Goal: Check status: Check status

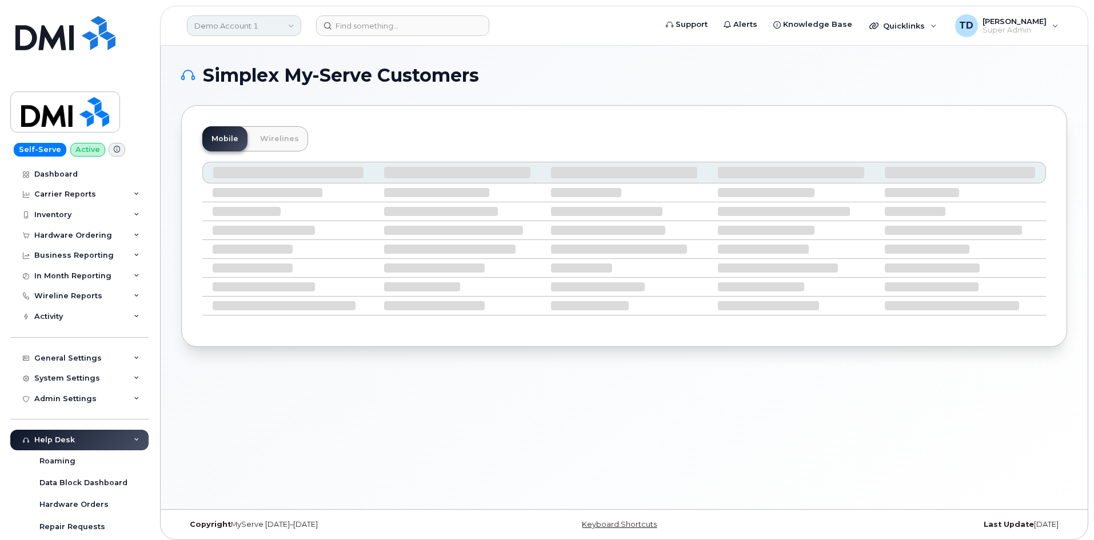
click at [266, 30] on link "Demo Account 1" at bounding box center [244, 25] width 114 height 21
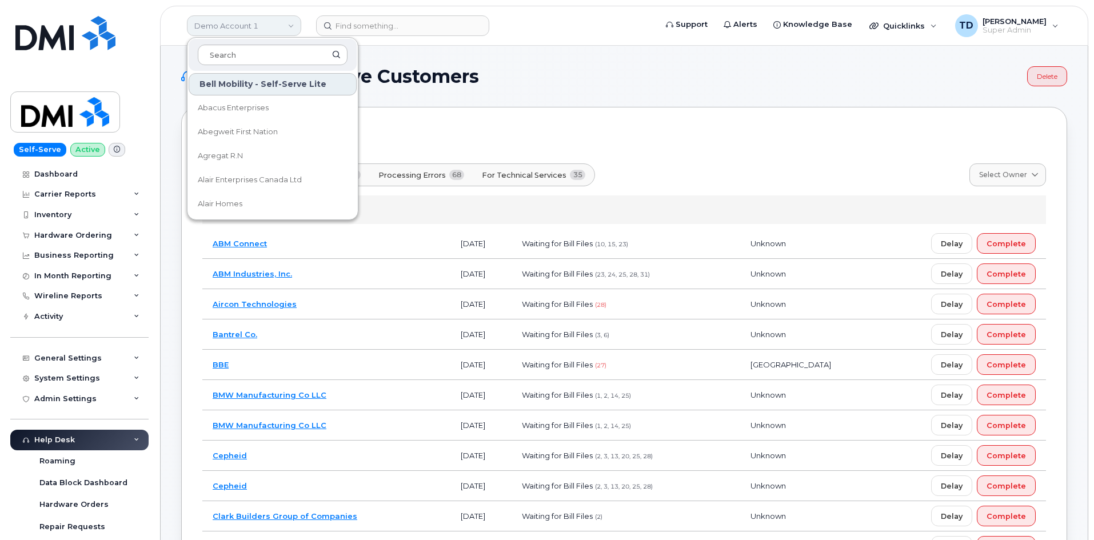
click at [255, 30] on link "Demo Account 1" at bounding box center [244, 25] width 114 height 21
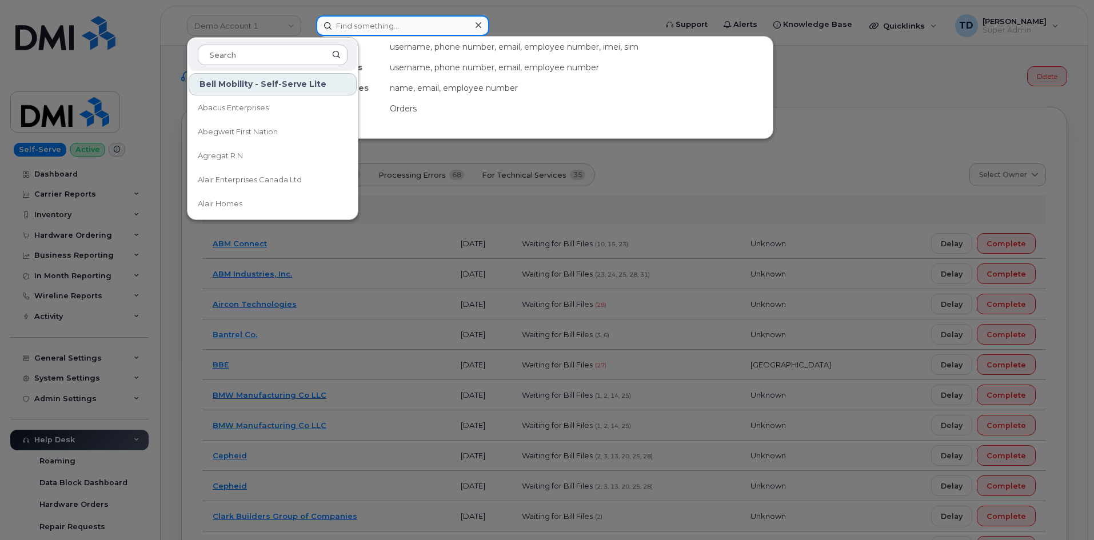
click at [384, 25] on input at bounding box center [402, 25] width 173 height 21
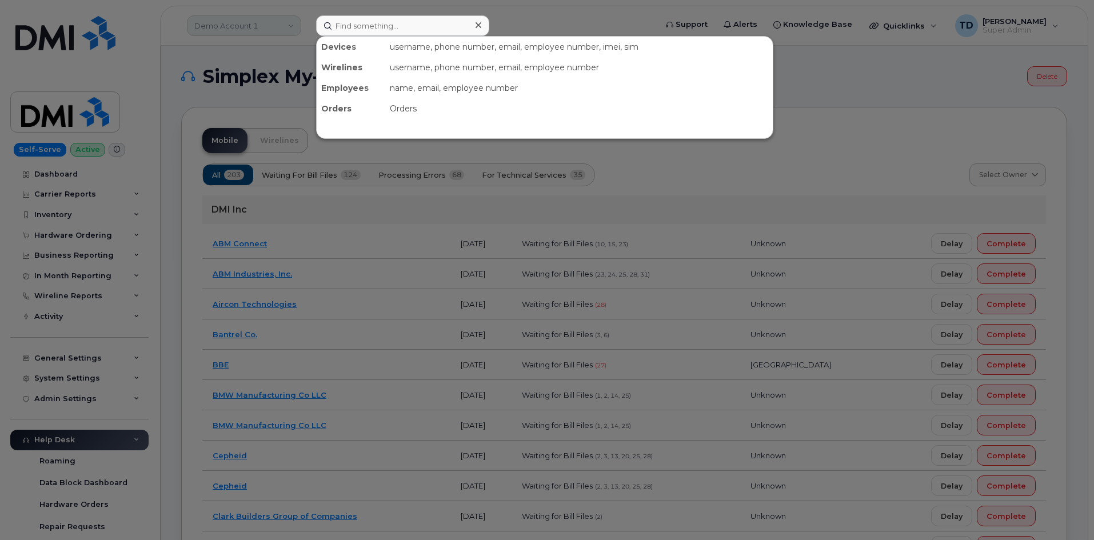
click at [275, 31] on div at bounding box center [547, 270] width 1094 height 540
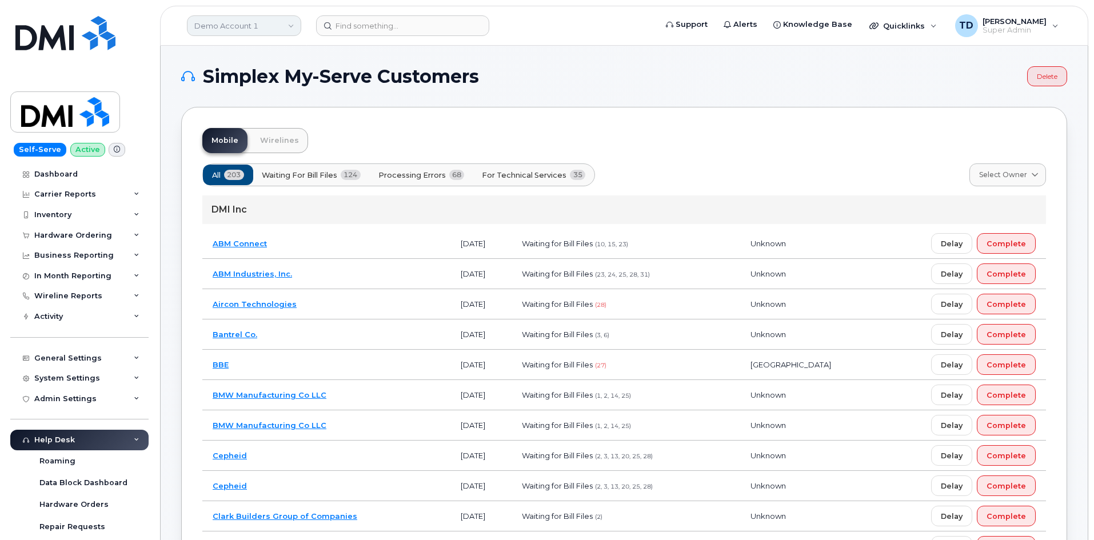
click at [275, 29] on link "Demo Account 1" at bounding box center [244, 25] width 114 height 21
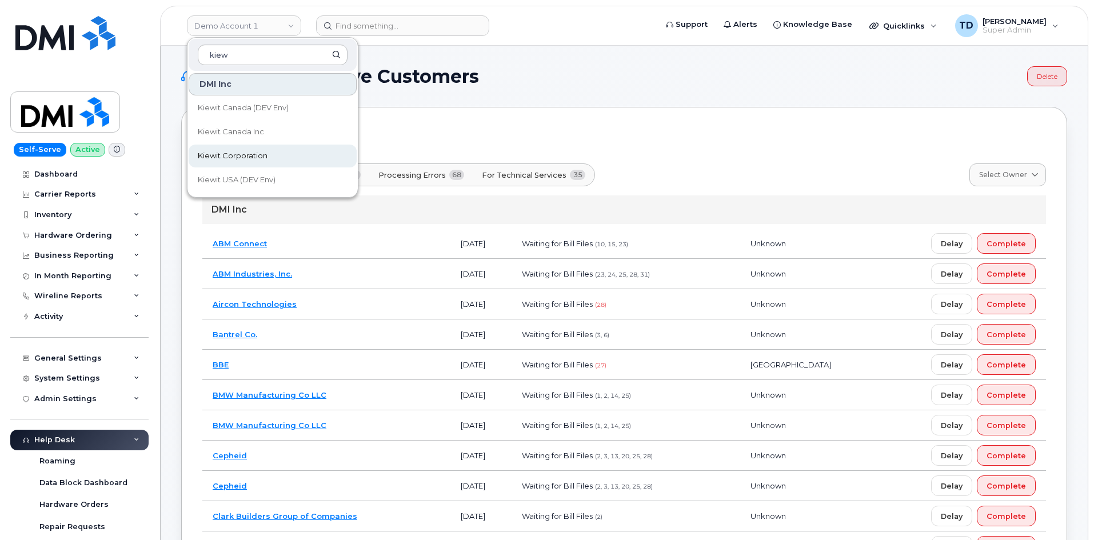
type input "kiew"
click at [264, 149] on link "Kiewit Corporation" at bounding box center [273, 156] width 168 height 23
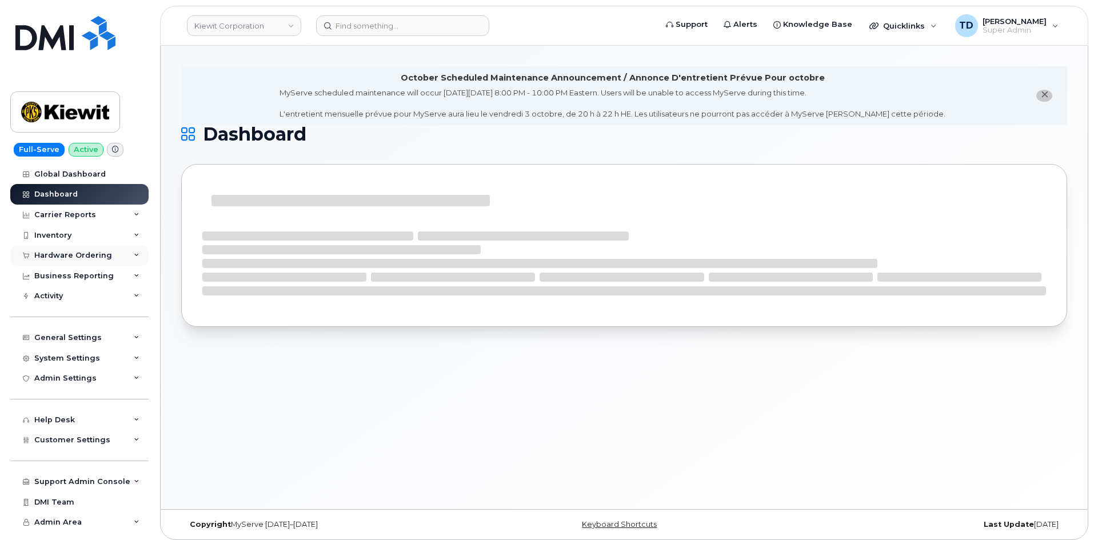
click at [81, 258] on div "Hardware Ordering" at bounding box center [73, 255] width 78 height 9
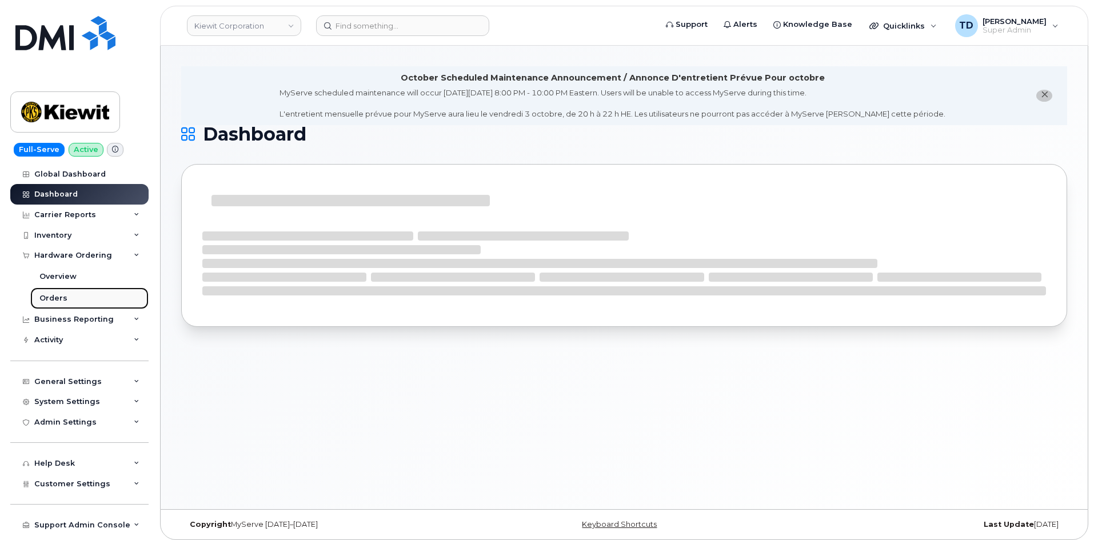
click at [79, 295] on link "Orders" at bounding box center [89, 299] width 118 height 22
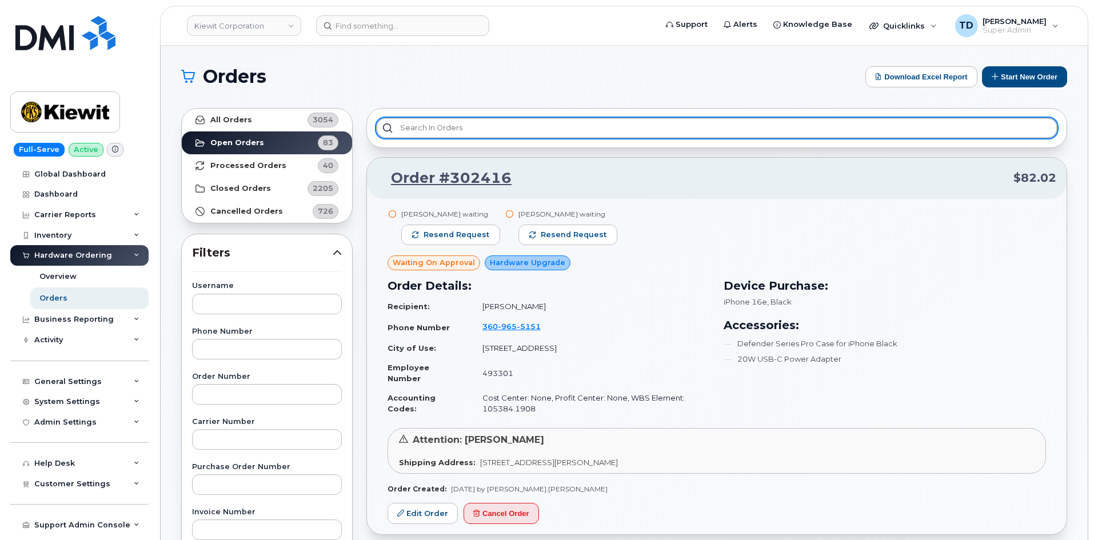
click at [461, 125] on input "text" at bounding box center [717, 128] width 682 height 21
paste input "301981"
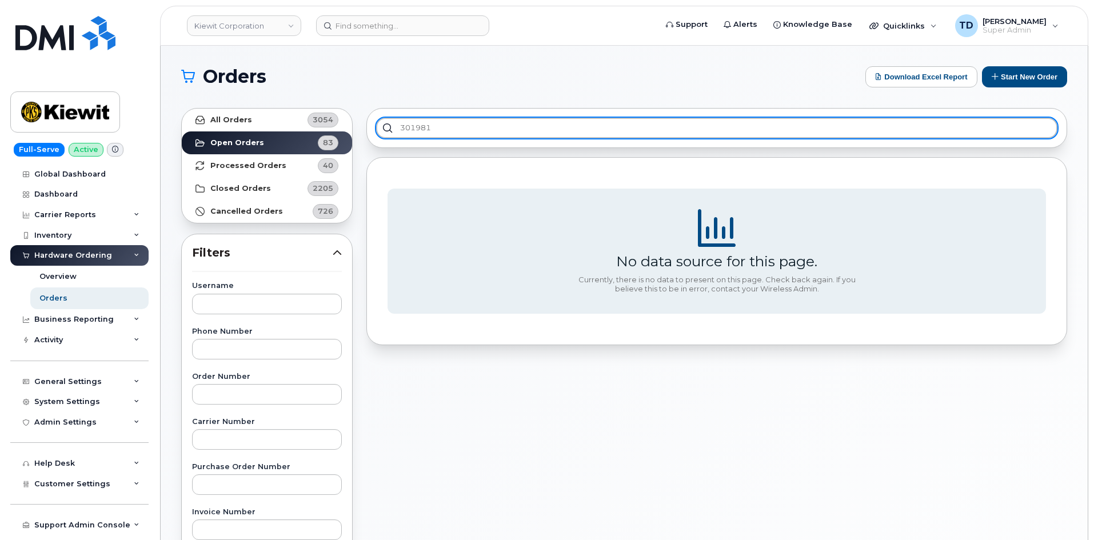
type input "301981"
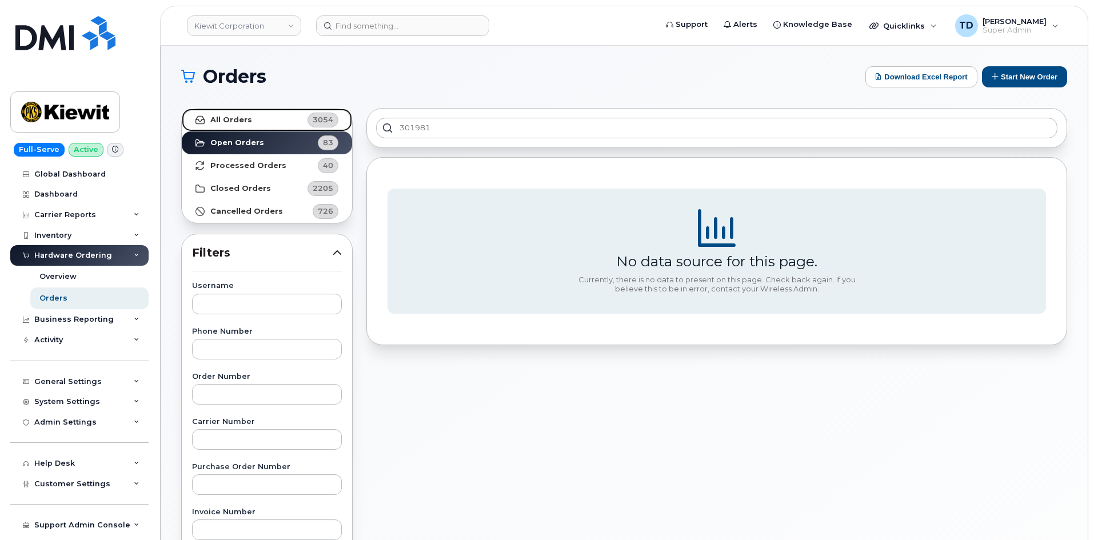
click at [302, 122] on link "All Orders 3054" at bounding box center [267, 120] width 170 height 23
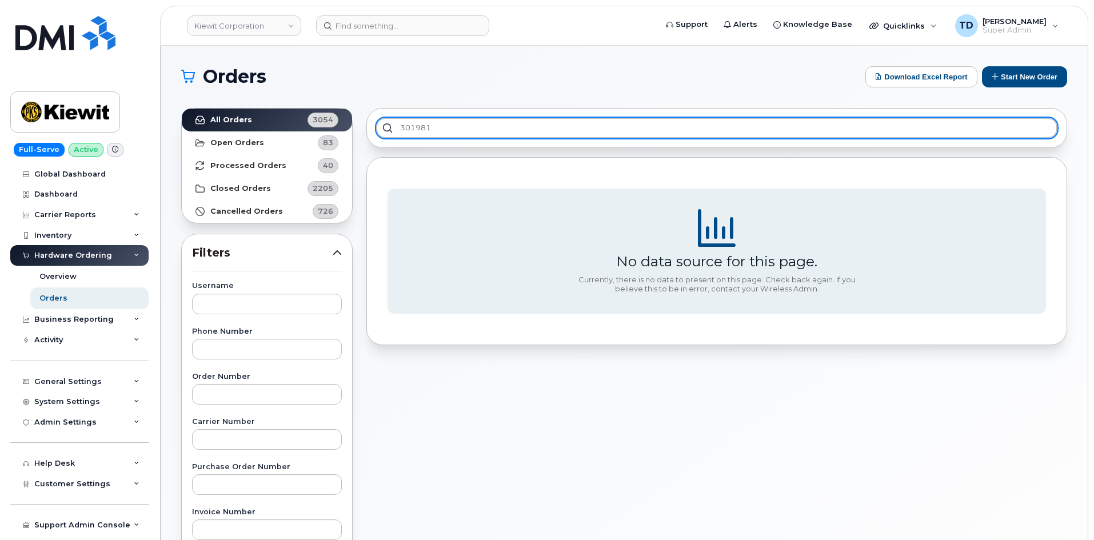
click at [442, 128] on input "301981" at bounding box center [717, 128] width 682 height 21
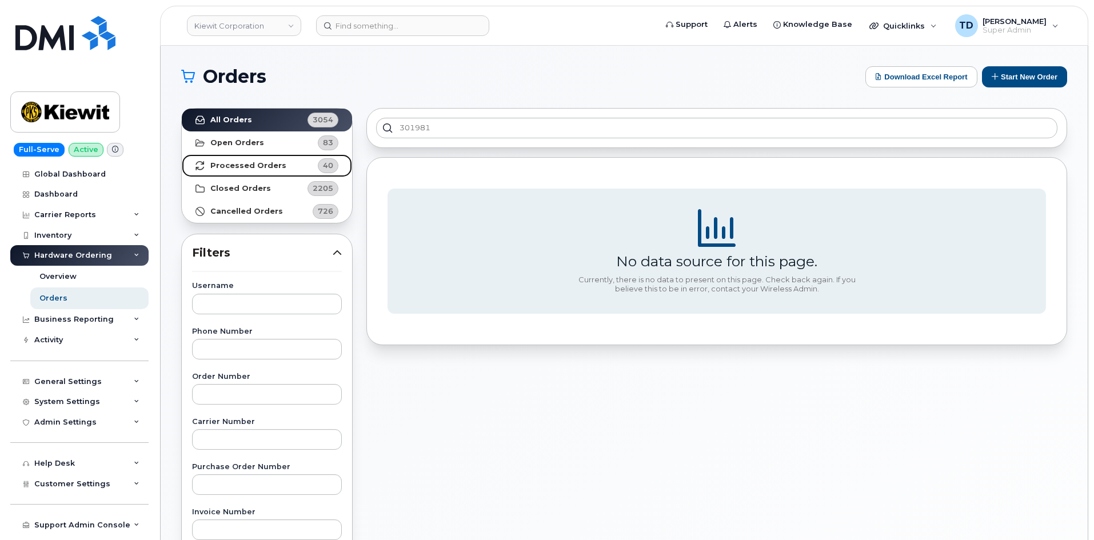
click at [273, 171] on link "Processed Orders 40" at bounding box center [267, 165] width 170 height 23
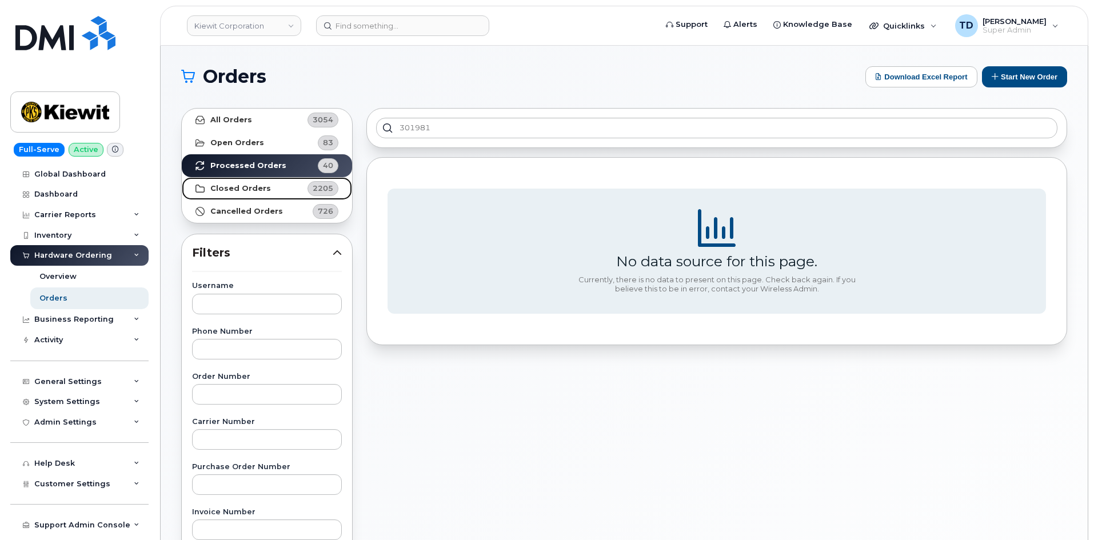
click at [274, 196] on link "Closed Orders 2205" at bounding box center [267, 188] width 170 height 23
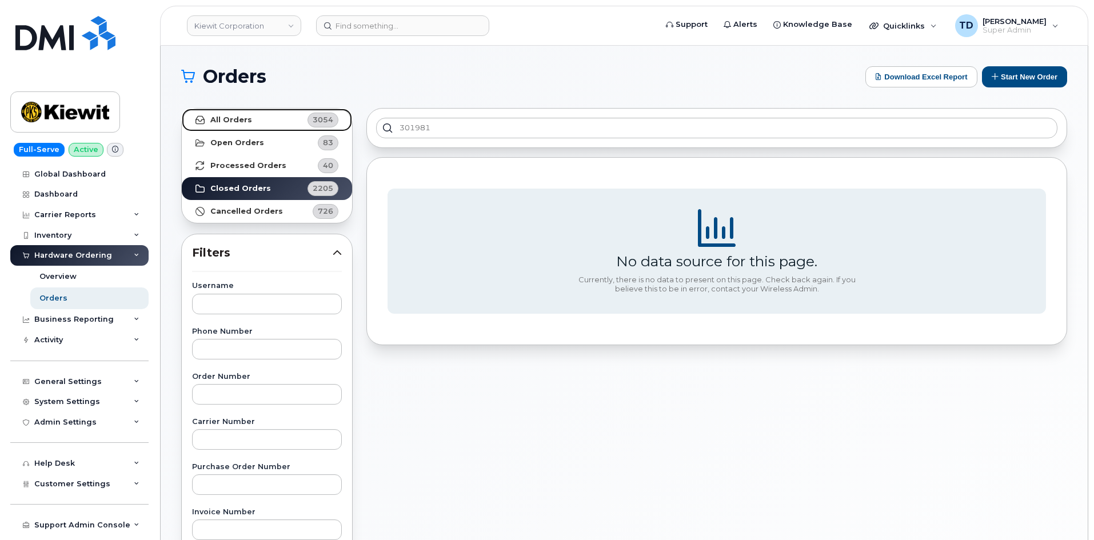
click at [288, 114] on link "All Orders 3054" at bounding box center [267, 120] width 170 height 23
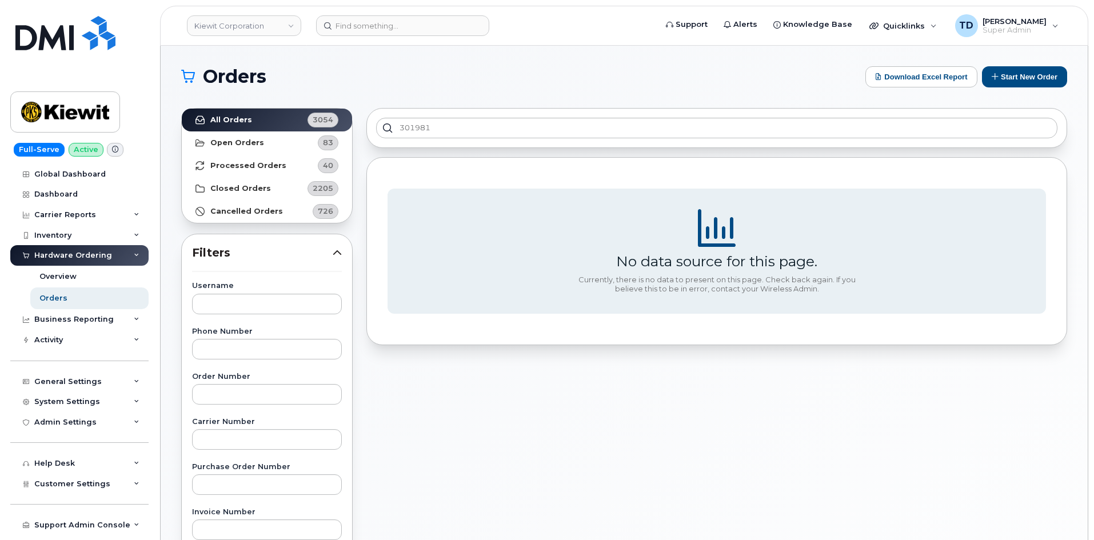
click at [266, 37] on header "Kiewit Corporation Support Alerts Knowledge Base Quicklinks Suspend / Cancel De…" at bounding box center [624, 26] width 929 height 40
click at [266, 37] on div "Kiewit Corporation" at bounding box center [244, 25] width 126 height 23
click at [265, 32] on link "Kiewit Corporation" at bounding box center [244, 25] width 114 height 21
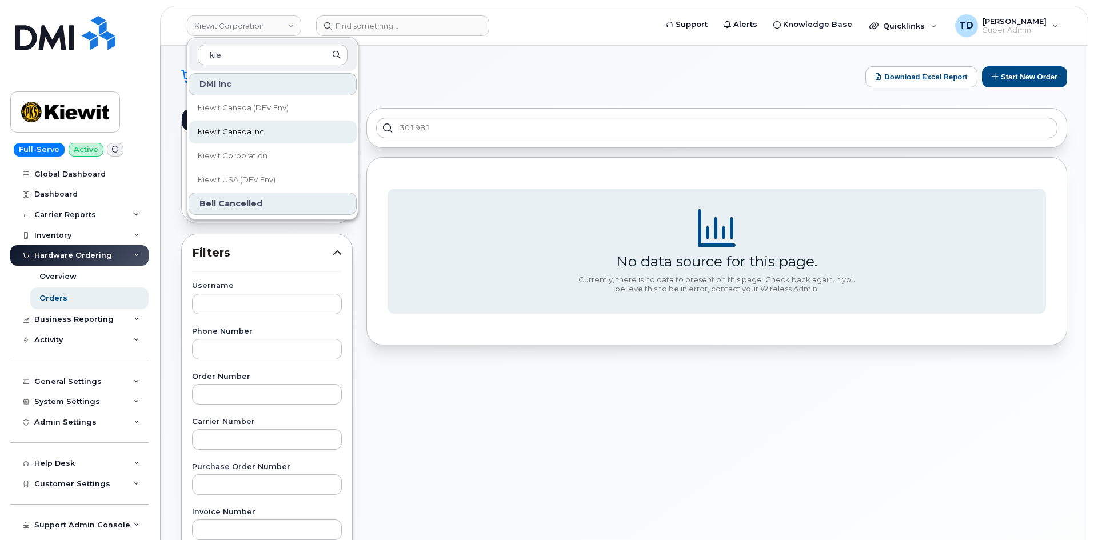
type input "kie"
click at [289, 126] on link "Kiewit Canada Inc" at bounding box center [273, 132] width 168 height 23
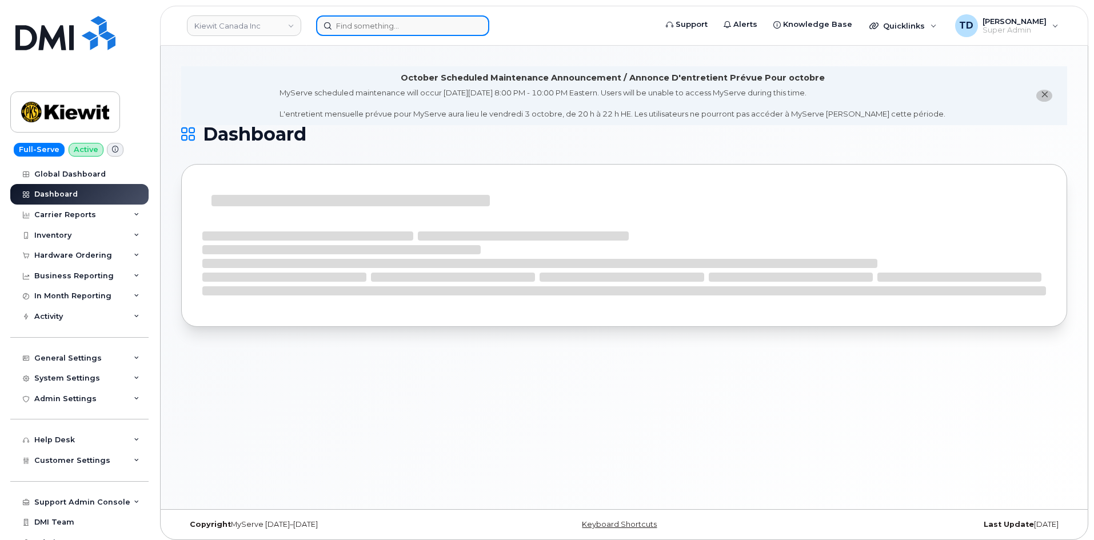
click at [381, 17] on input at bounding box center [402, 25] width 173 height 21
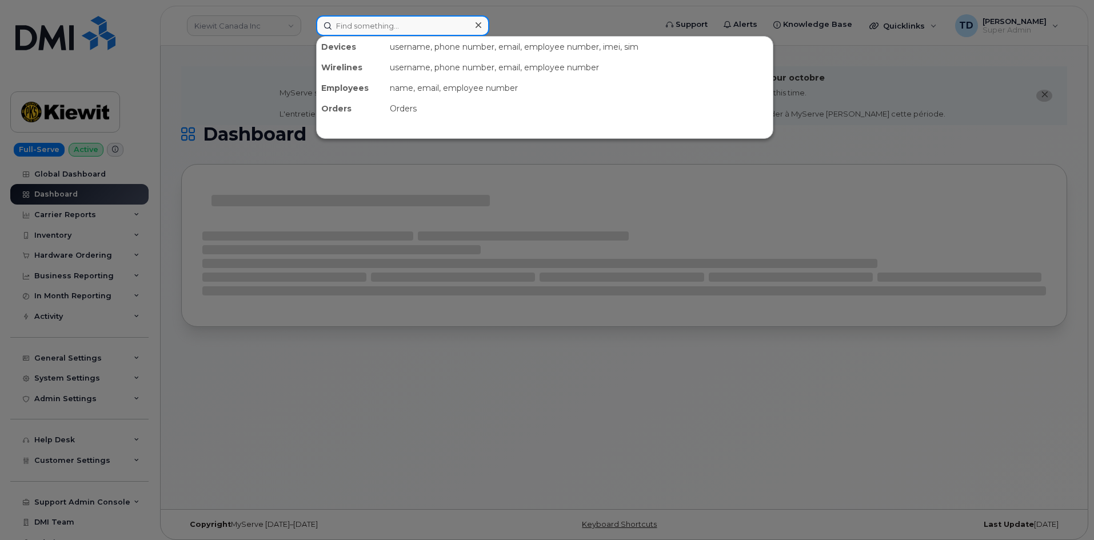
paste input "301981"
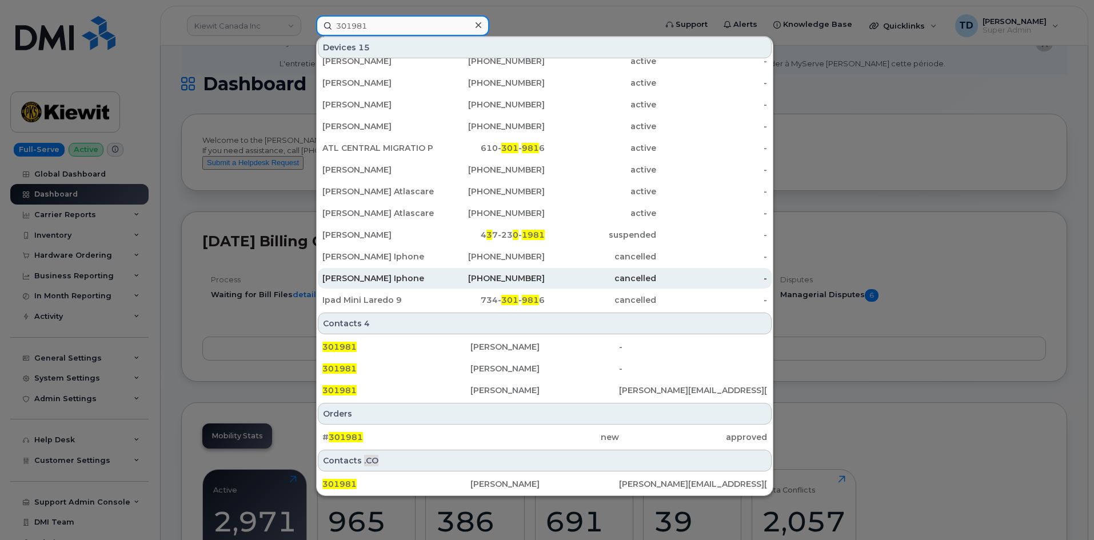
scroll to position [114, 0]
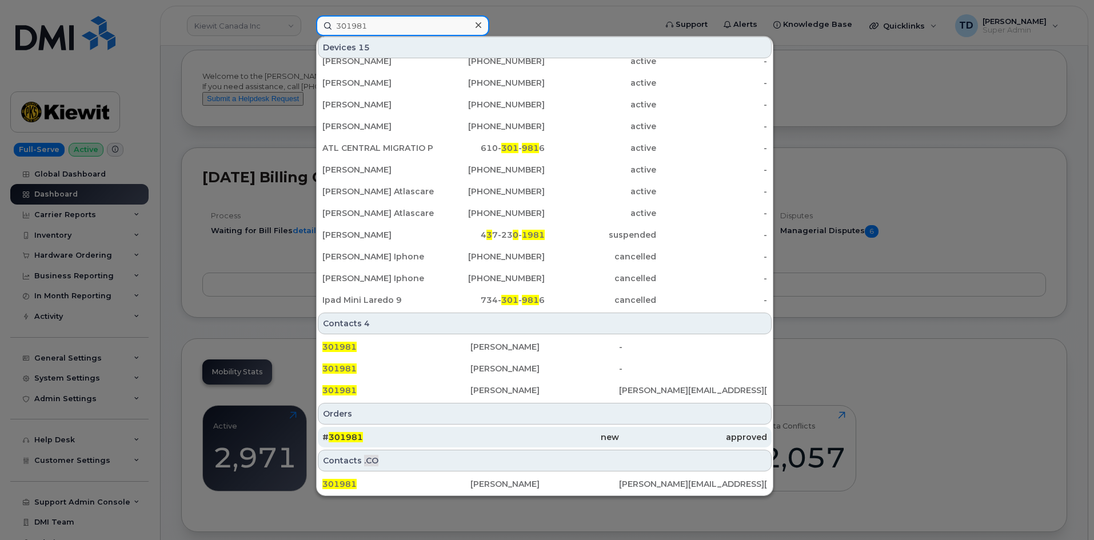
type input "301981"
click at [483, 443] on div "new" at bounding box center [545, 437] width 148 height 21
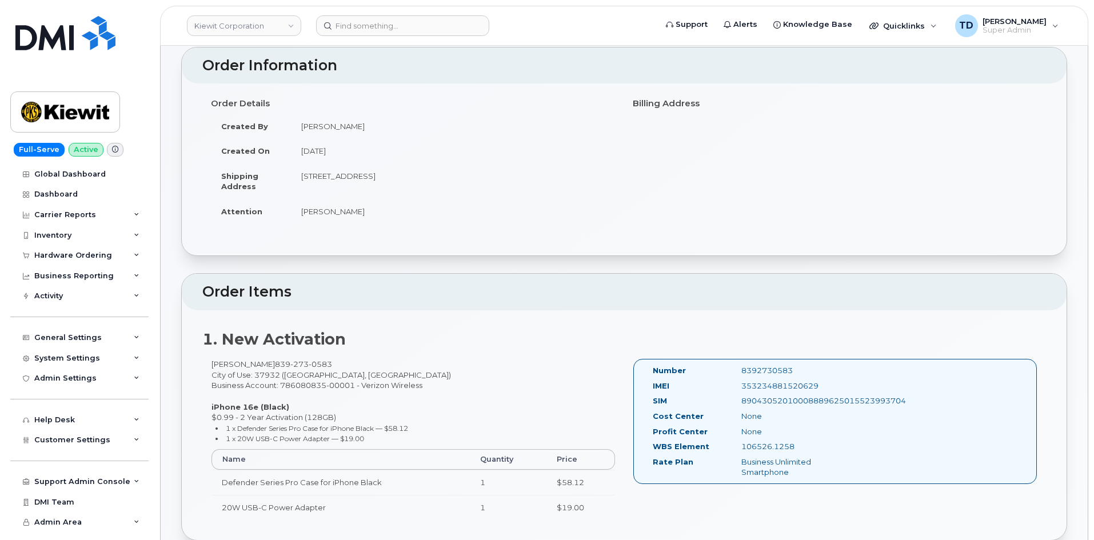
scroll to position [343, 0]
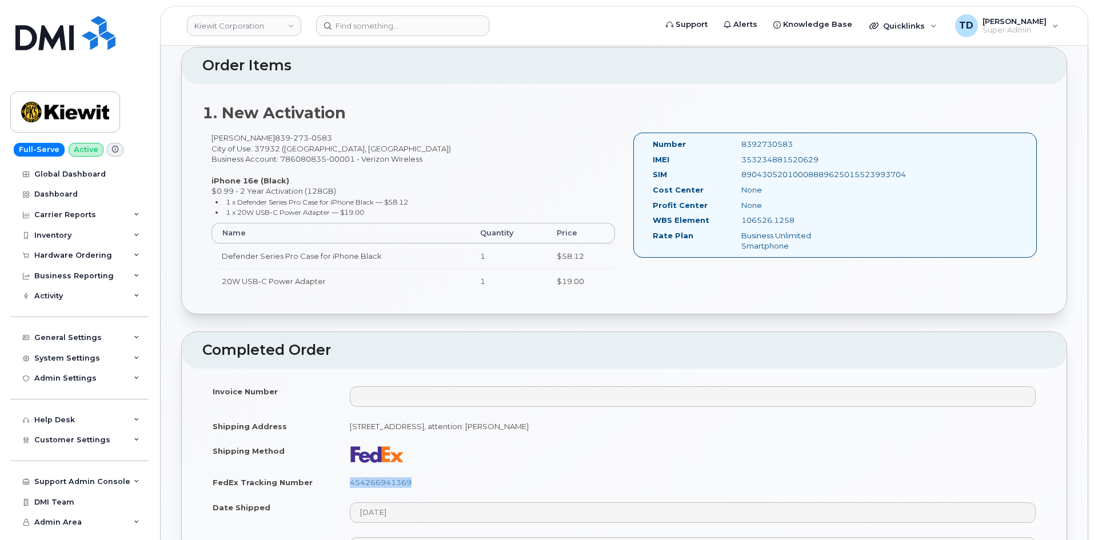
drag, startPoint x: 415, startPoint y: 486, endPoint x: 347, endPoint y: 491, distance: 68.8
click at [347, 491] on td "454266941369" at bounding box center [693, 482] width 707 height 25
copy link "454266941369"
click at [366, 30] on input at bounding box center [402, 25] width 173 height 21
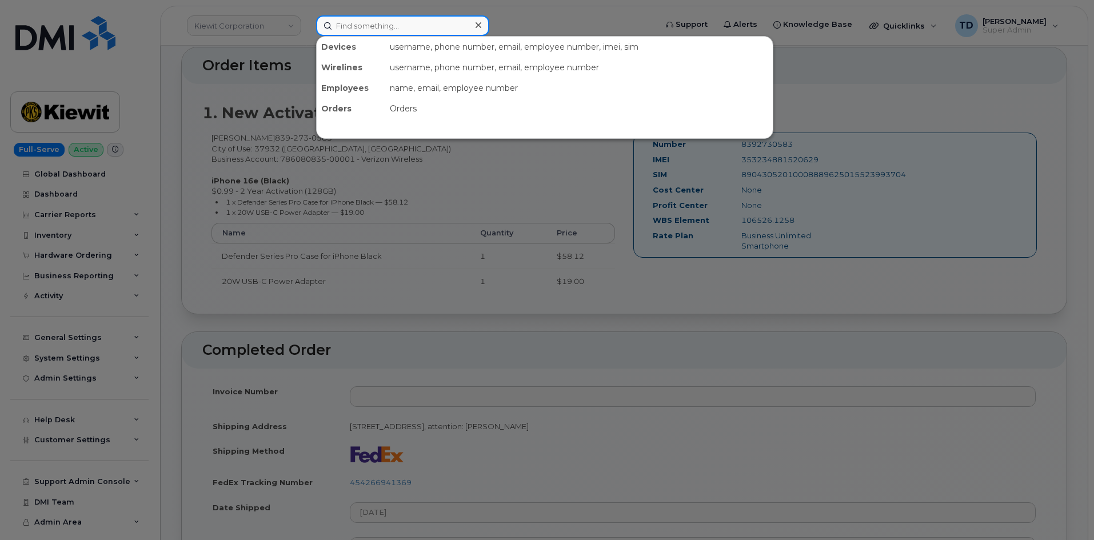
paste input "douglas chapman"
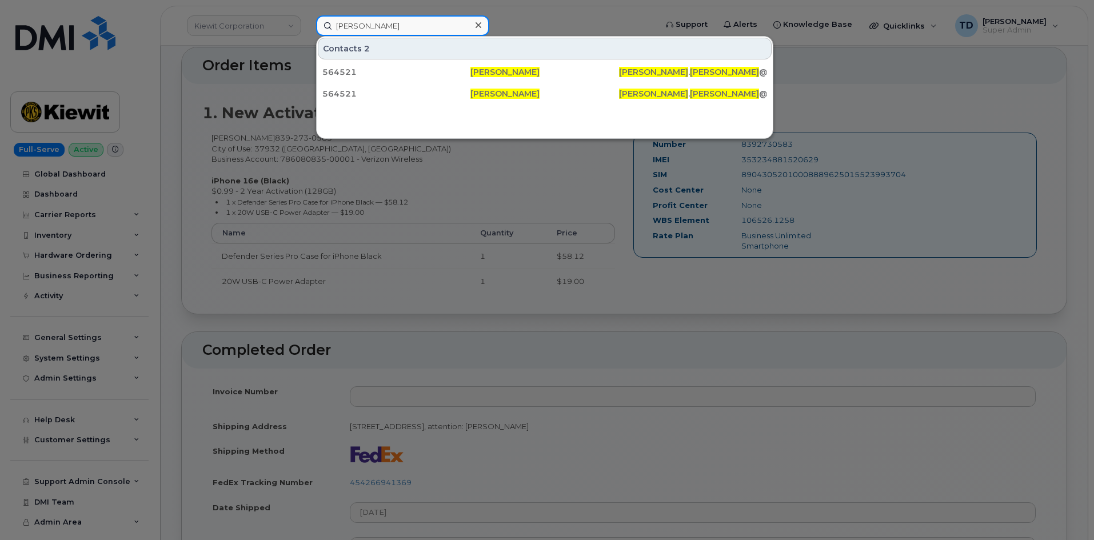
type input "douglas chapman"
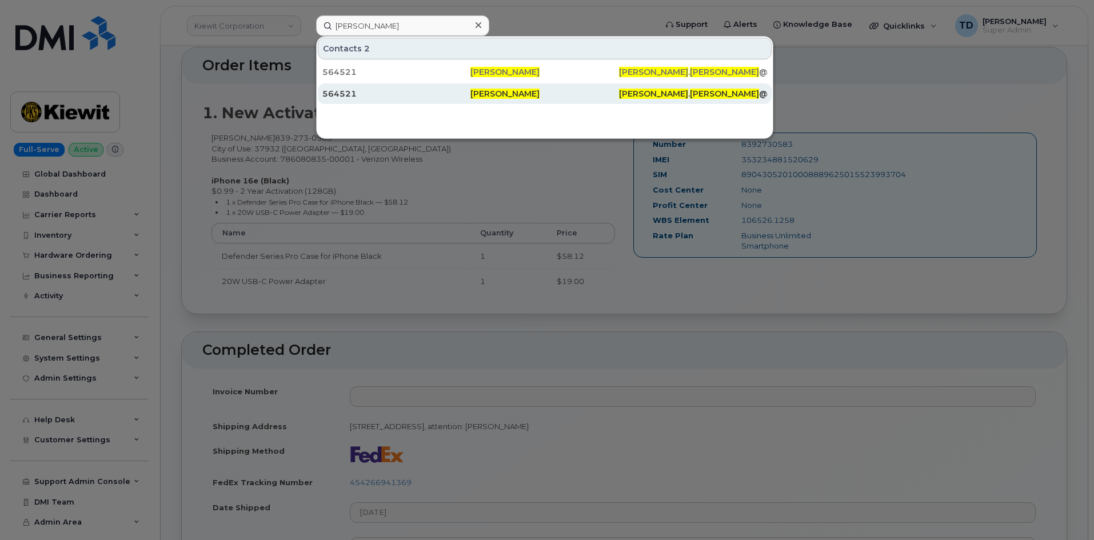
click at [483, 101] on div "[PERSON_NAME]" at bounding box center [545, 93] width 148 height 21
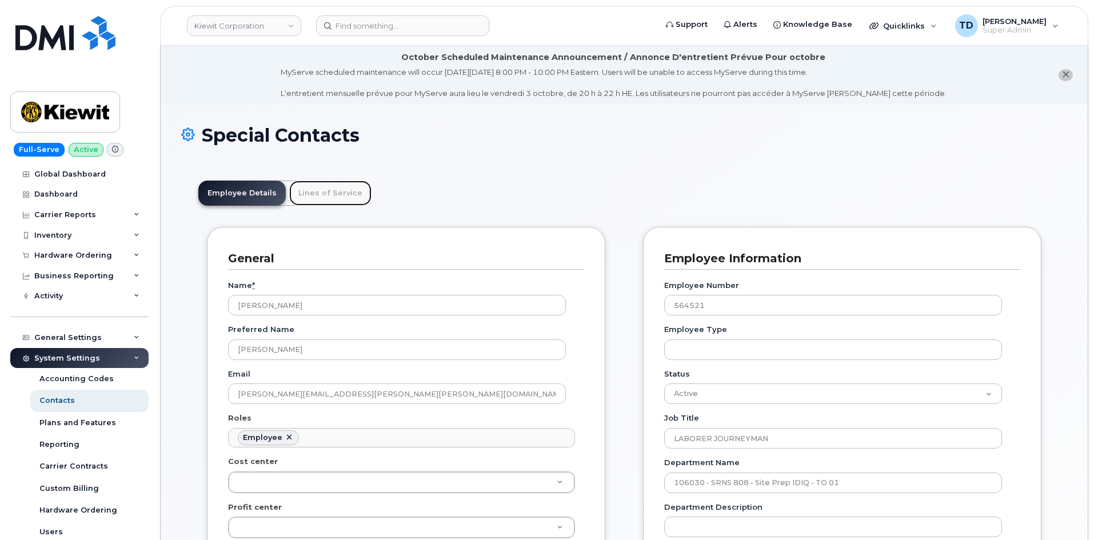
click at [359, 189] on link "Lines of Service" at bounding box center [330, 193] width 82 height 25
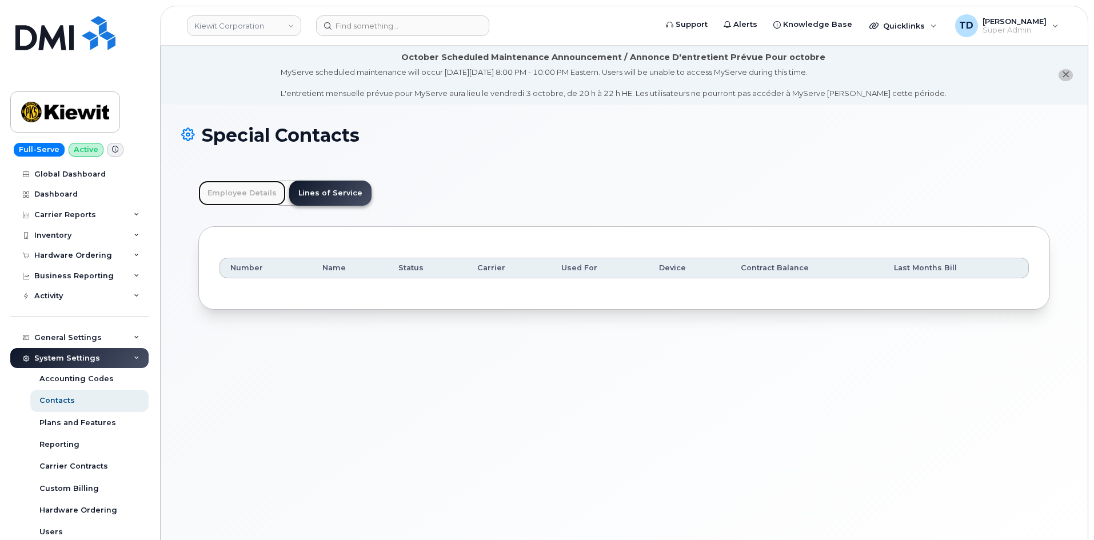
click at [265, 190] on link "Employee Details" at bounding box center [241, 193] width 87 height 25
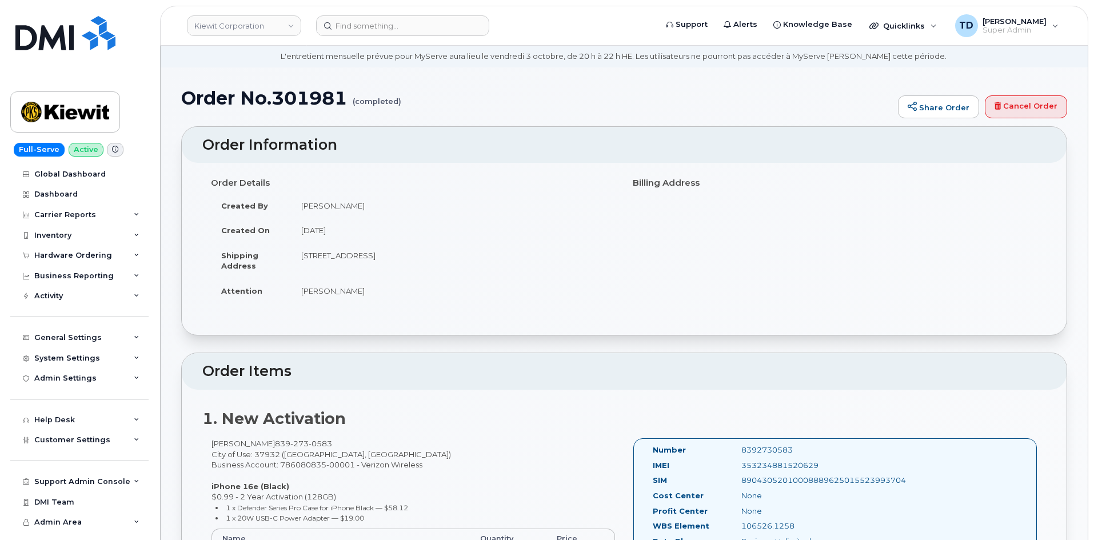
scroll to position [57, 0]
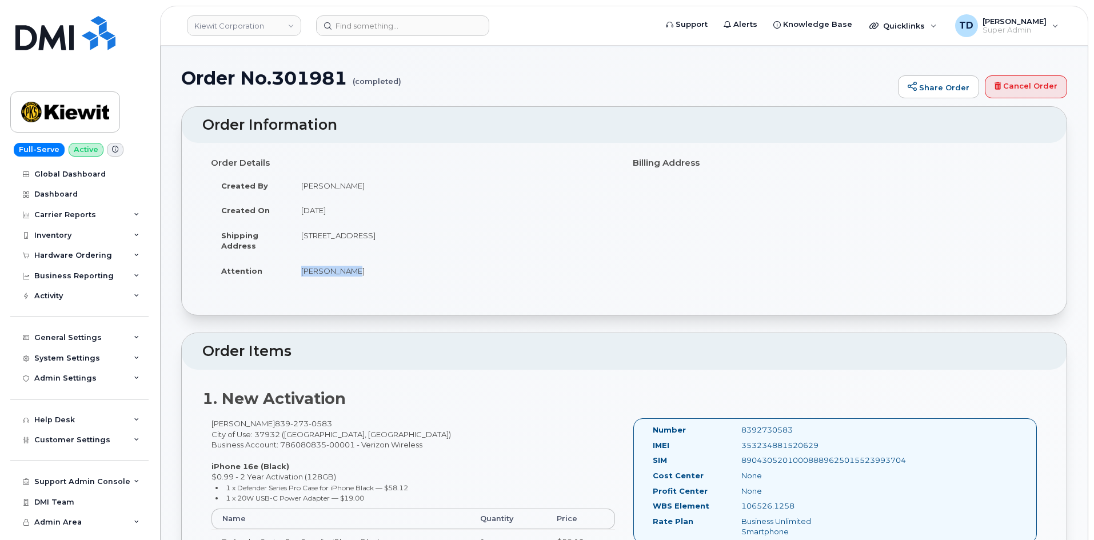
drag, startPoint x: 351, startPoint y: 268, endPoint x: 288, endPoint y: 270, distance: 62.4
click at [288, 270] on tr "Attention Grady Hecht" at bounding box center [413, 270] width 405 height 25
copy tr "Grady Hecht"
click at [403, 25] on input at bounding box center [402, 25] width 173 height 21
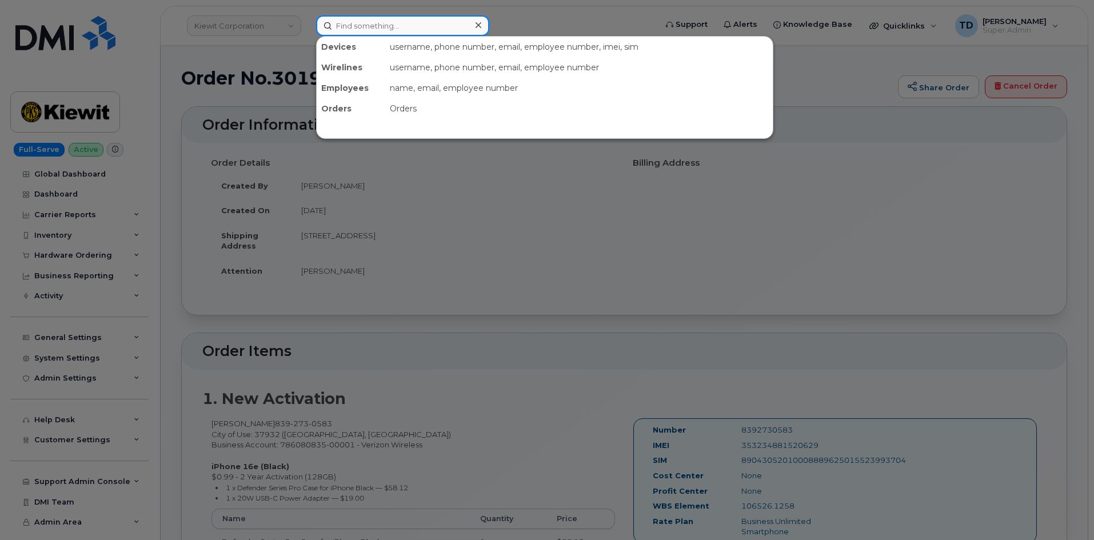
paste input "Grady Hecht"
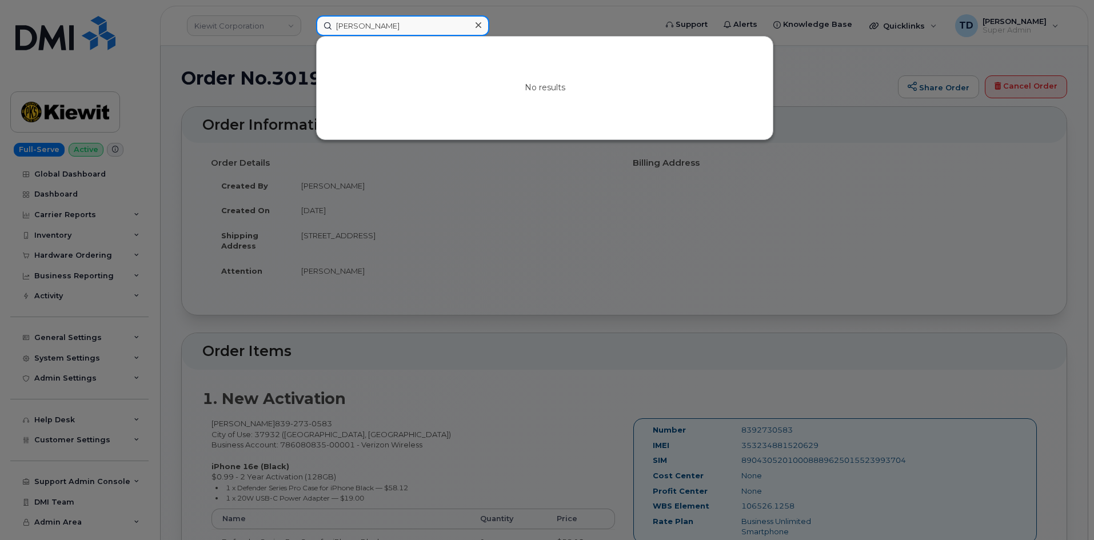
type input "Grady Hecht"
click at [477, 26] on icon at bounding box center [479, 25] width 6 height 6
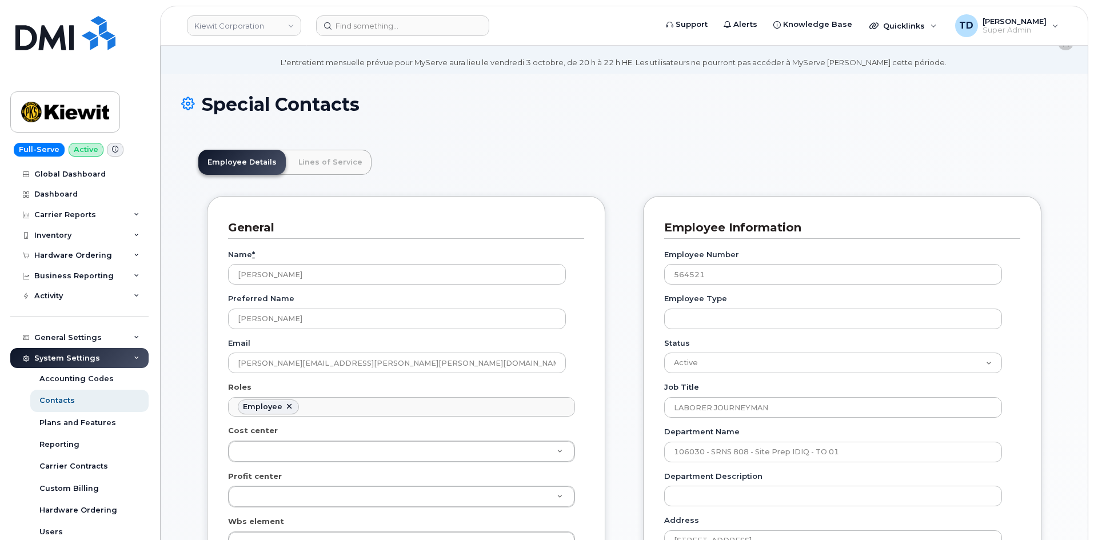
scroll to position [57, 0]
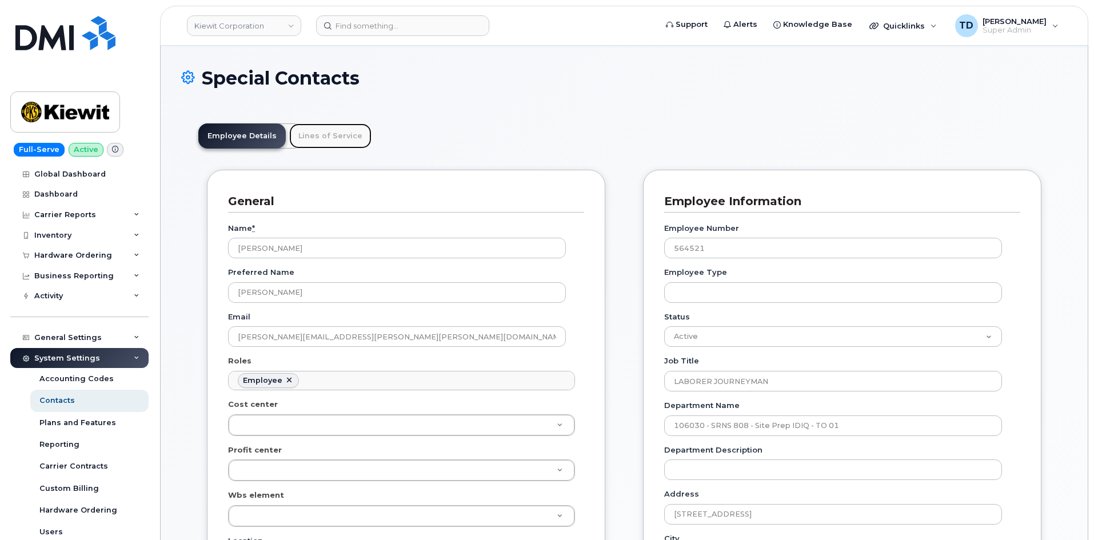
click at [336, 129] on link "Lines of Service" at bounding box center [330, 136] width 82 height 25
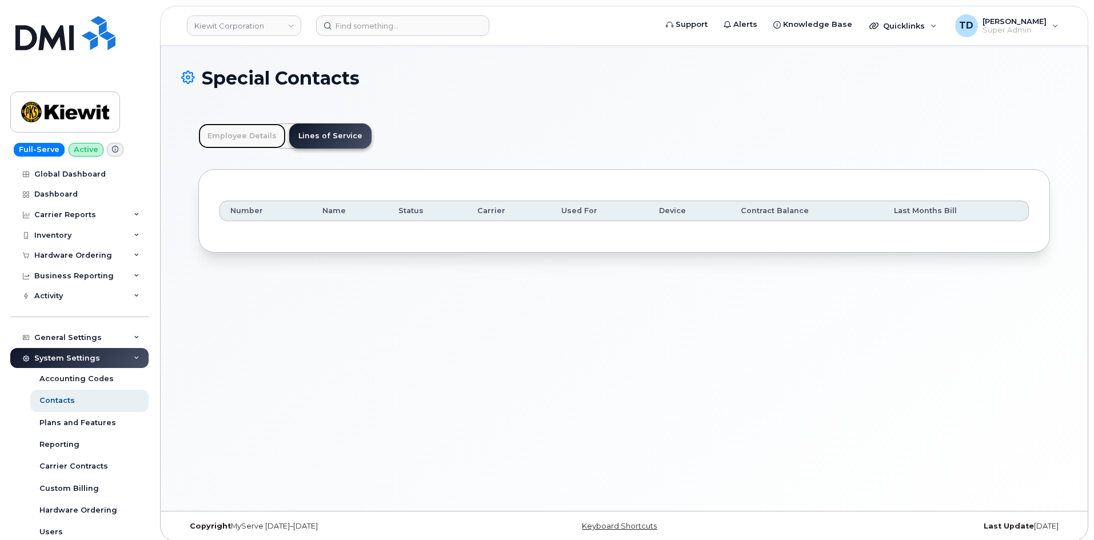
drag, startPoint x: 246, startPoint y: 136, endPoint x: 268, endPoint y: 126, distance: 23.6
click at [246, 134] on link "Employee Details" at bounding box center [241, 136] width 87 height 25
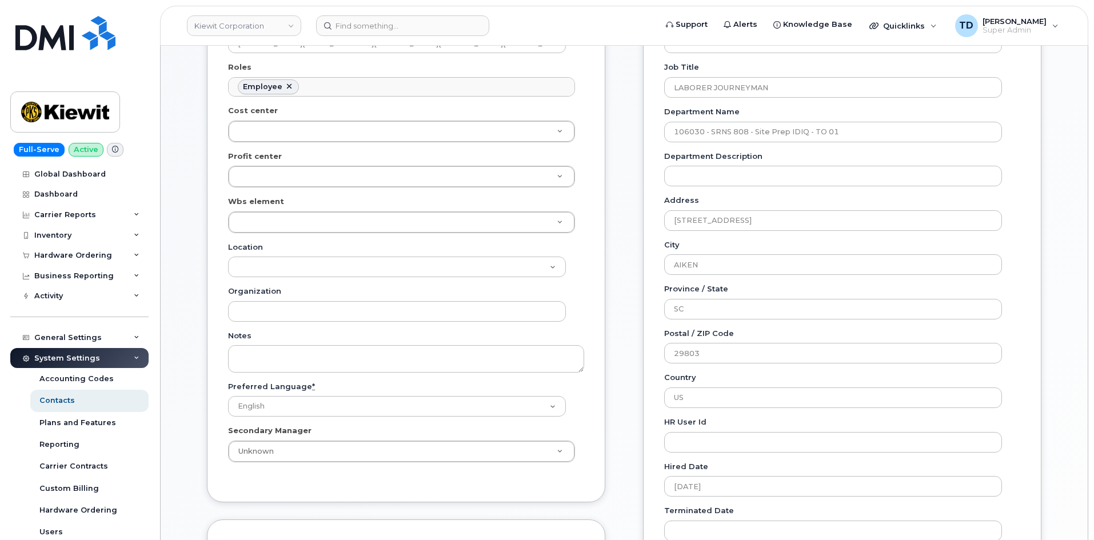
scroll to position [515, 0]
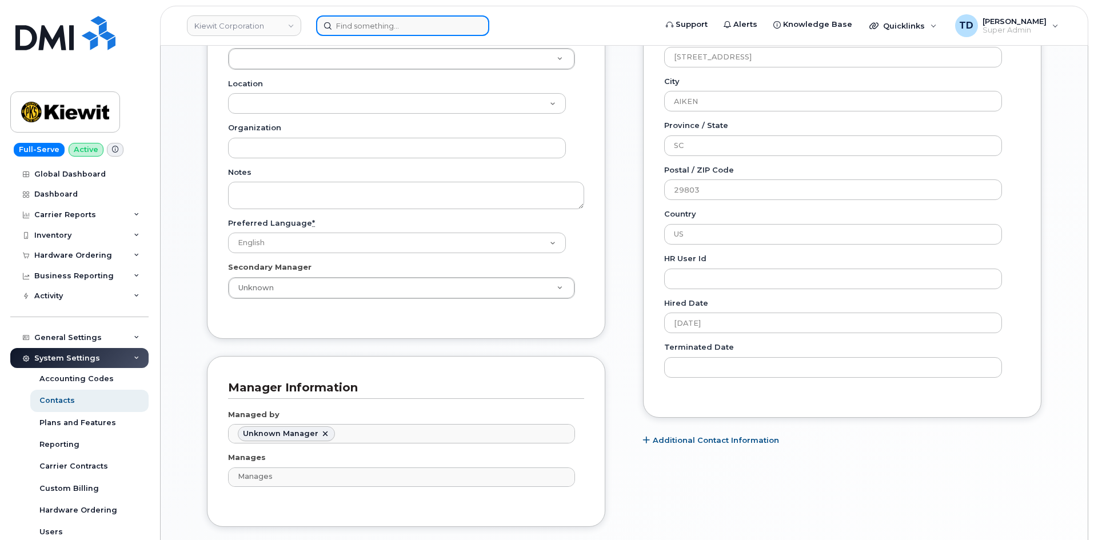
click at [381, 28] on input at bounding box center [402, 25] width 173 height 21
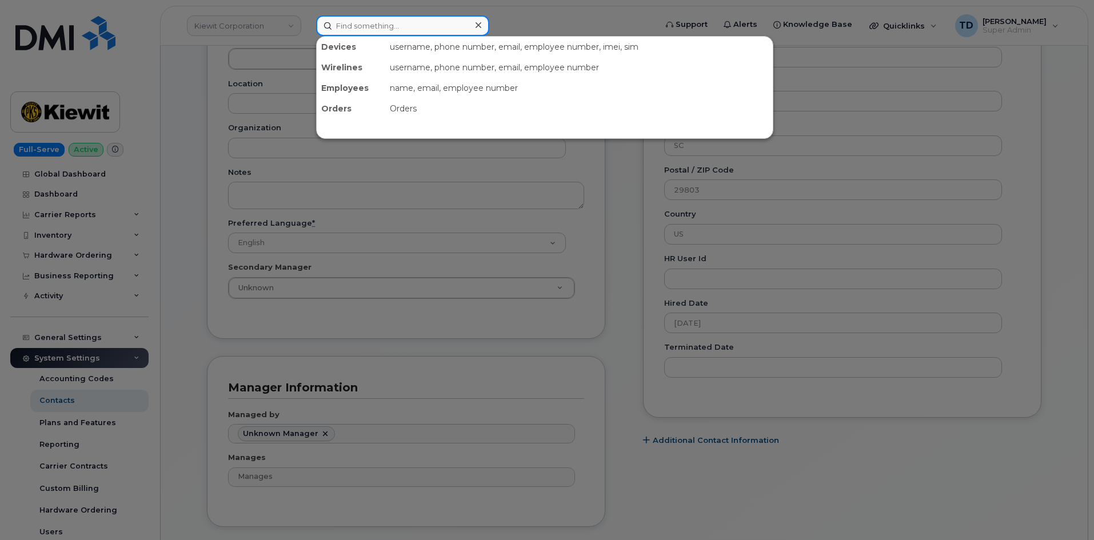
paste input "301820"
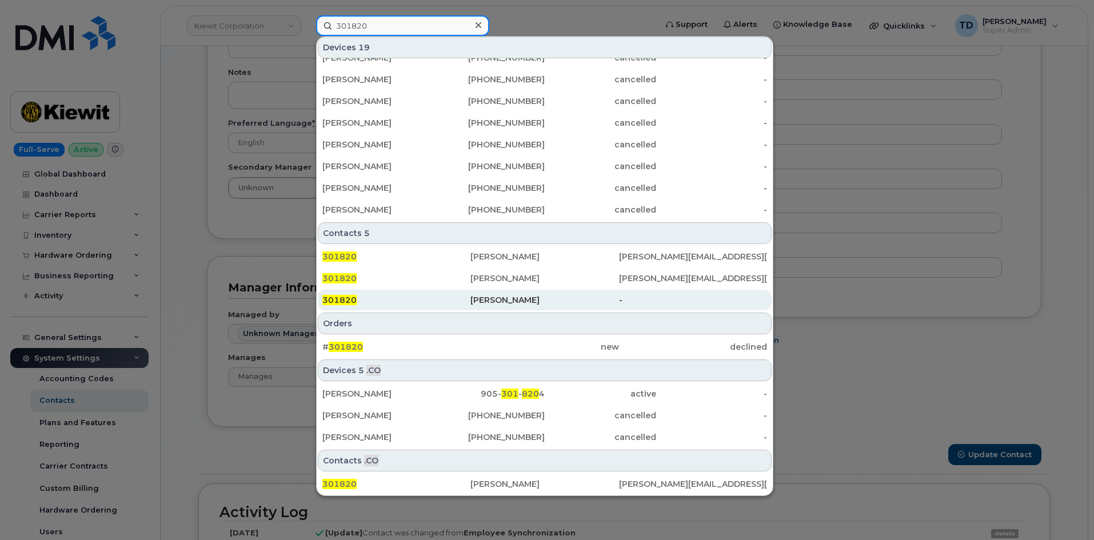
scroll to position [686, 0]
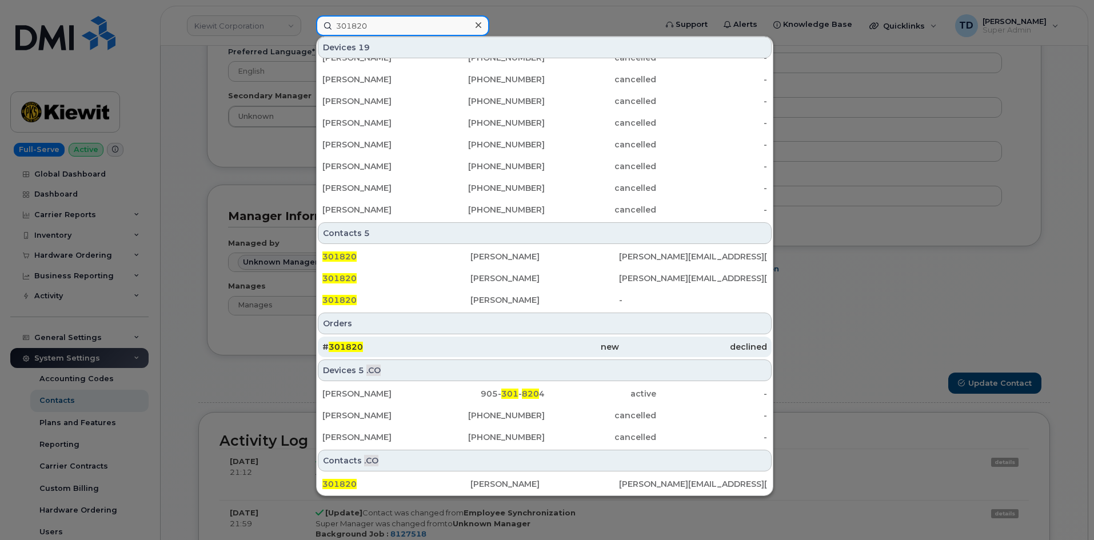
type input "301820"
click at [482, 349] on div "new" at bounding box center [545, 346] width 148 height 11
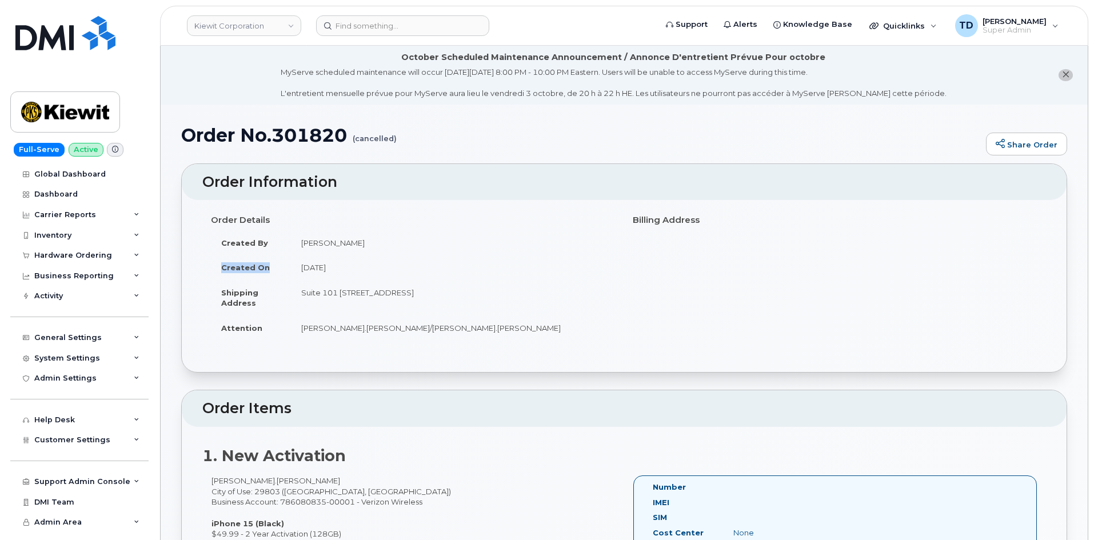
drag, startPoint x: 289, startPoint y: 276, endPoint x: 442, endPoint y: 253, distance: 155.0
click at [442, 253] on tbody "Created By [PERSON_NAME] Created On [DATE] Shipping Address [STREET_ADDRESS] At…" at bounding box center [413, 285] width 405 height 110
click at [432, 258] on td "[DATE]" at bounding box center [453, 267] width 325 height 25
drag, startPoint x: 299, startPoint y: 329, endPoint x: 388, endPoint y: 331, distance: 89.2
click at [388, 331] on td "[PERSON_NAME].[PERSON_NAME]/[PERSON_NAME].[PERSON_NAME]" at bounding box center [453, 328] width 325 height 25
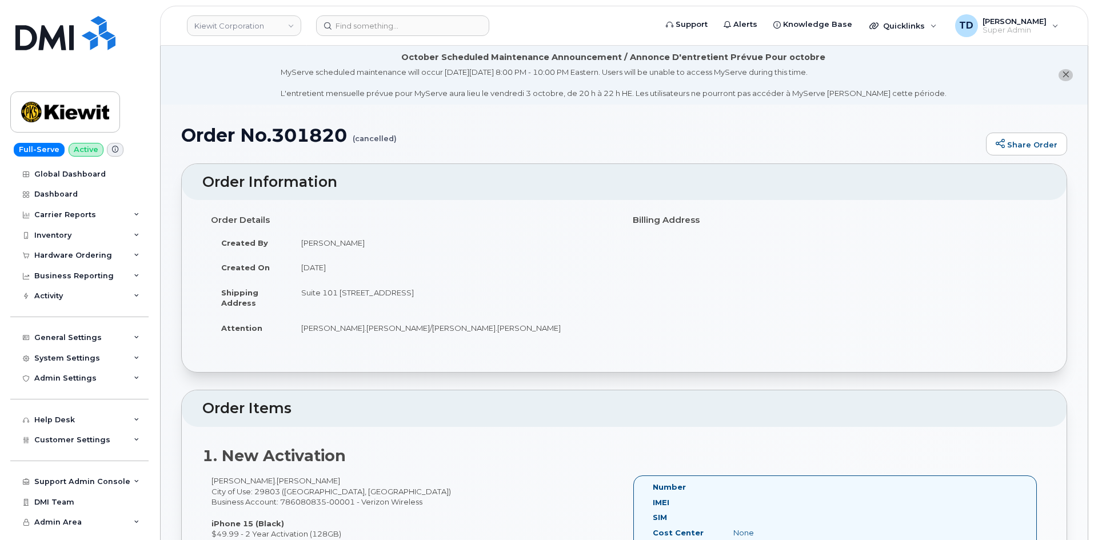
click at [439, 328] on td "[PERSON_NAME].[PERSON_NAME]/[PERSON_NAME].[PERSON_NAME]" at bounding box center [453, 328] width 325 height 25
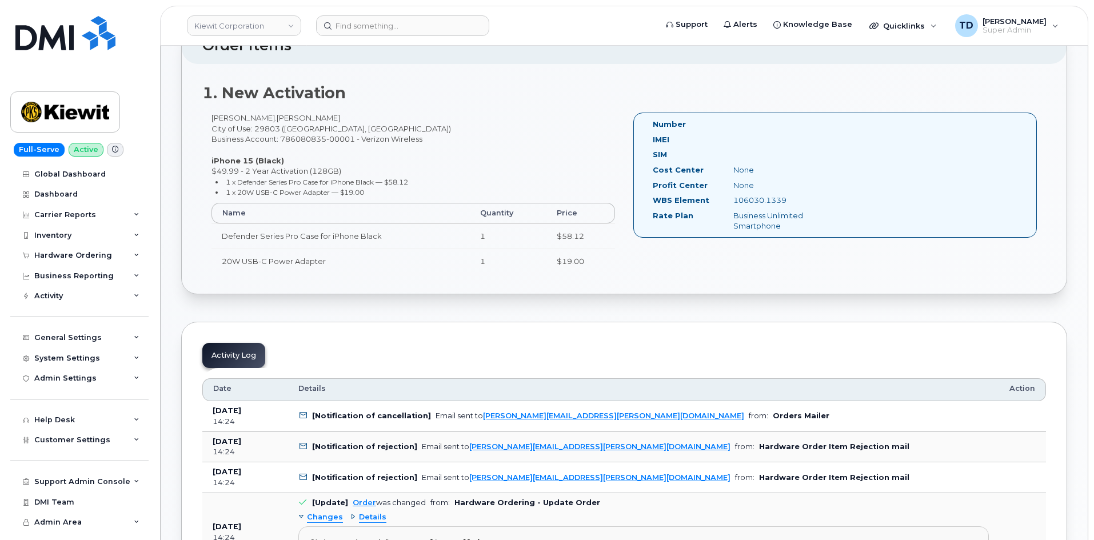
scroll to position [343, 0]
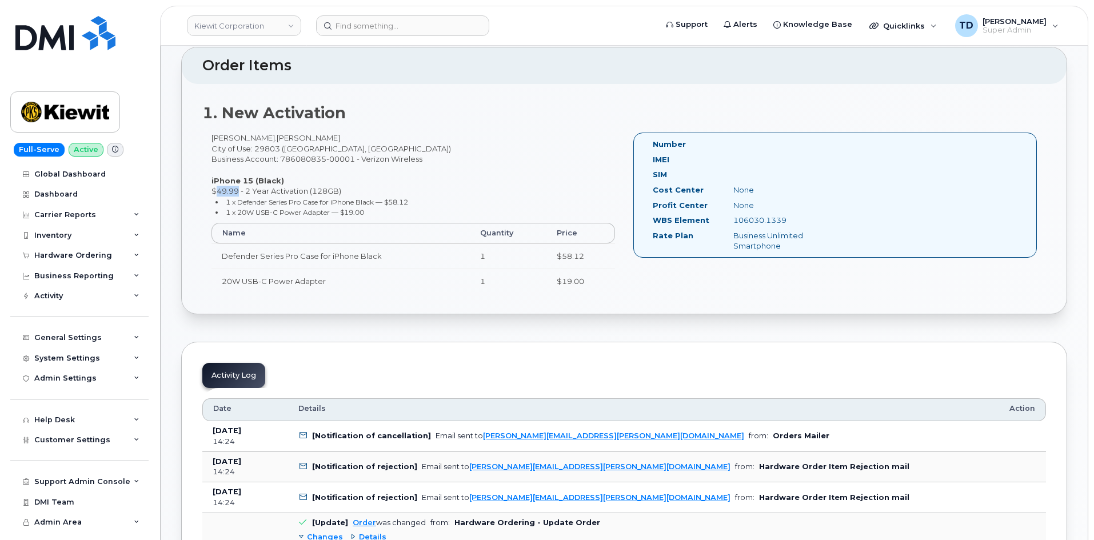
drag, startPoint x: 201, startPoint y: 194, endPoint x: 244, endPoint y: 190, distance: 42.5
click at [244, 190] on div "1. New Activation Travis.Wood City of Use: 29803 (Aiken, SC) Business Account: …" at bounding box center [624, 199] width 885 height 230
click at [355, 183] on div "Travis.Wood City of Use: 29803 (Aiken, SC) Business Account: 786080835-00001 - …" at bounding box center [413, 218] width 422 height 171
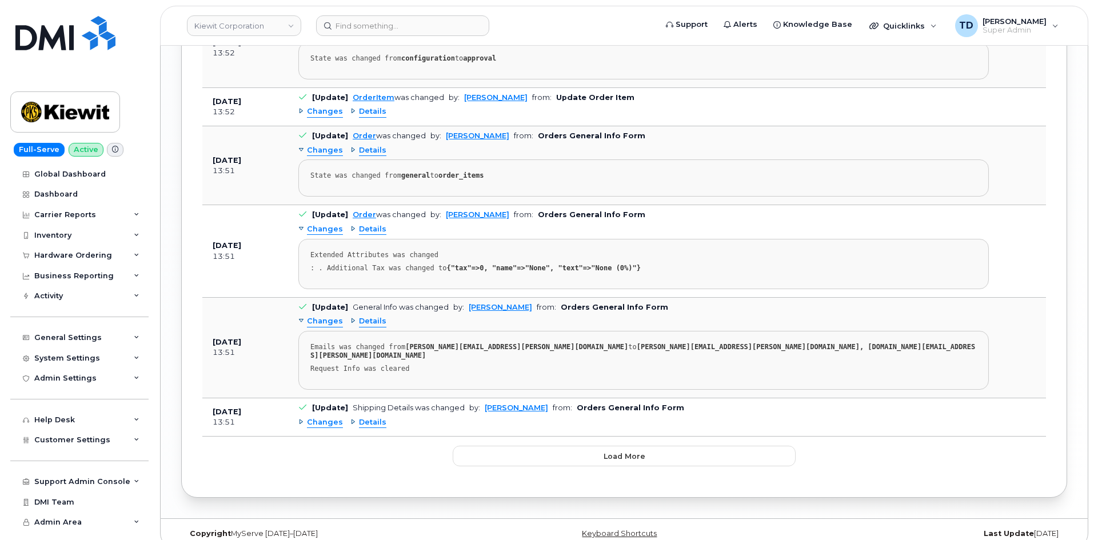
scroll to position [1615, 0]
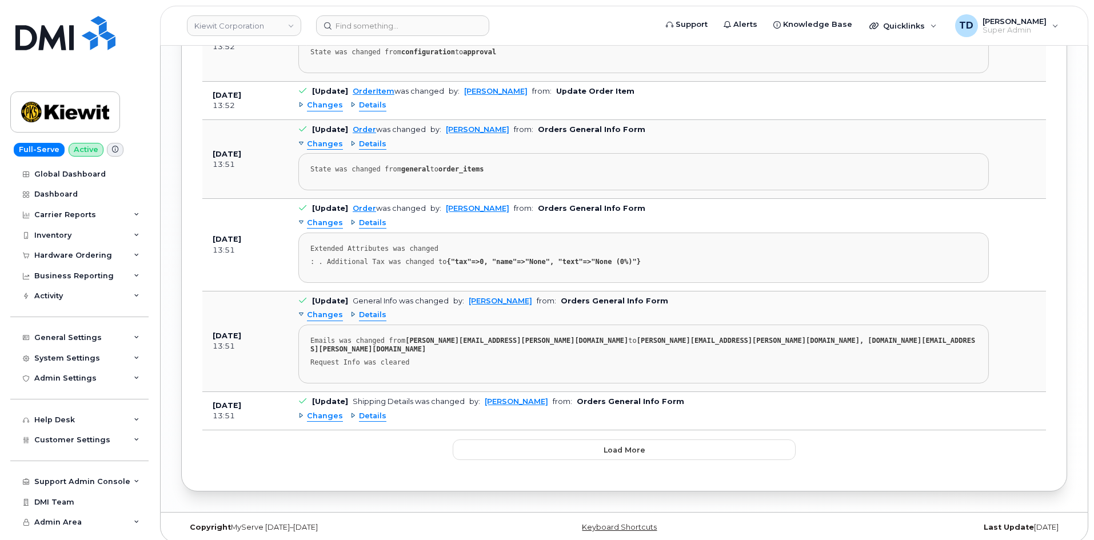
click at [362, 411] on span "Details" at bounding box center [372, 416] width 27 height 11
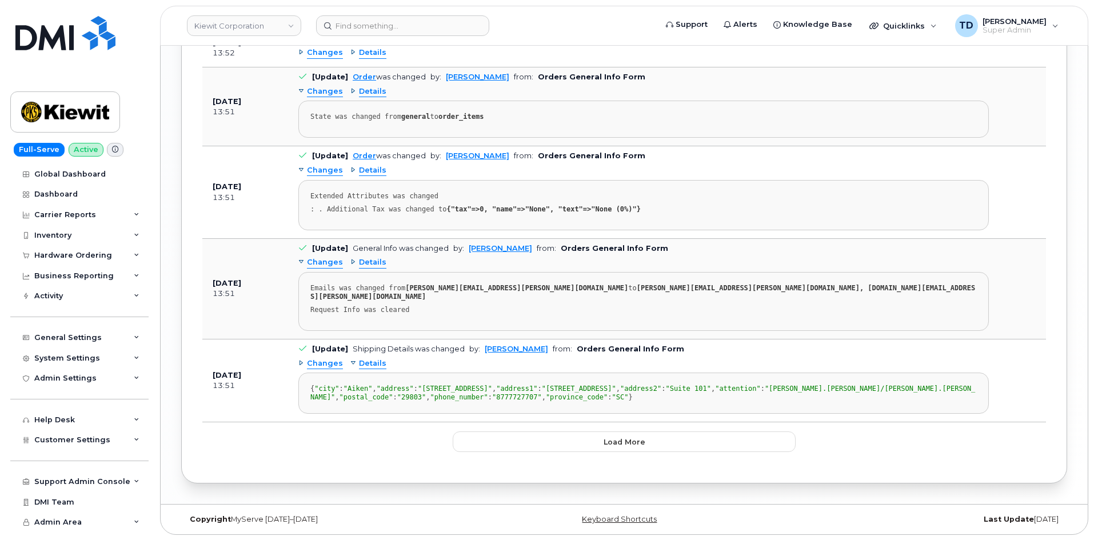
scroll to position [1729, 0]
click at [319, 358] on span "Changes" at bounding box center [325, 363] width 36 height 11
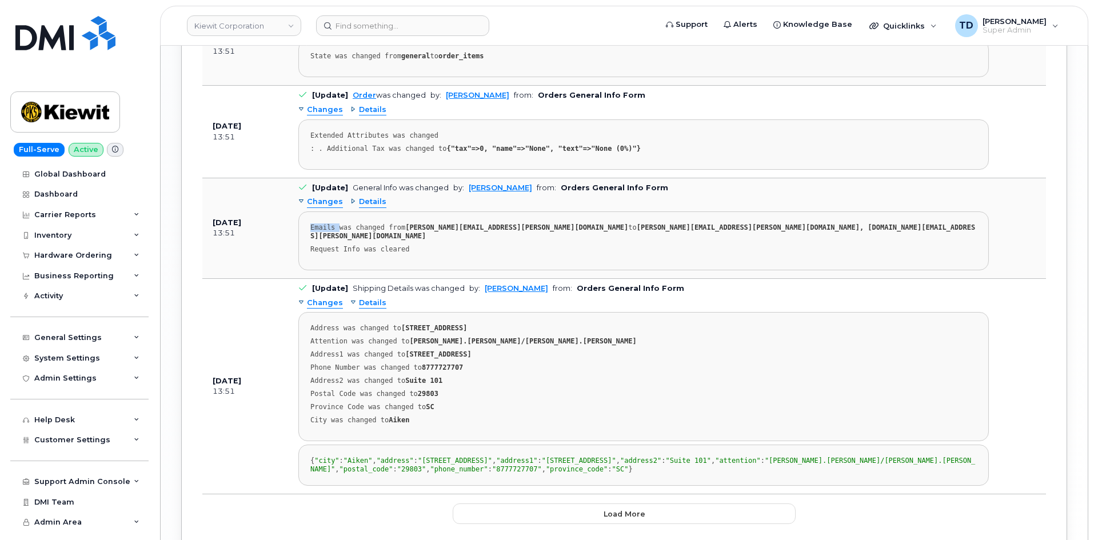
drag, startPoint x: 306, startPoint y: 231, endPoint x: 336, endPoint y: 229, distance: 29.8
click at [336, 229] on pre "Emails was changed from barbara.dye@kiewit.com to barbara.dye@kiewit.com, taylo…" at bounding box center [643, 241] width 691 height 59
click at [421, 249] on pre "Emails was changed from barbara.dye@kiewit.com to barbara.dye@kiewit.com, taylo…" at bounding box center [643, 241] width 691 height 59
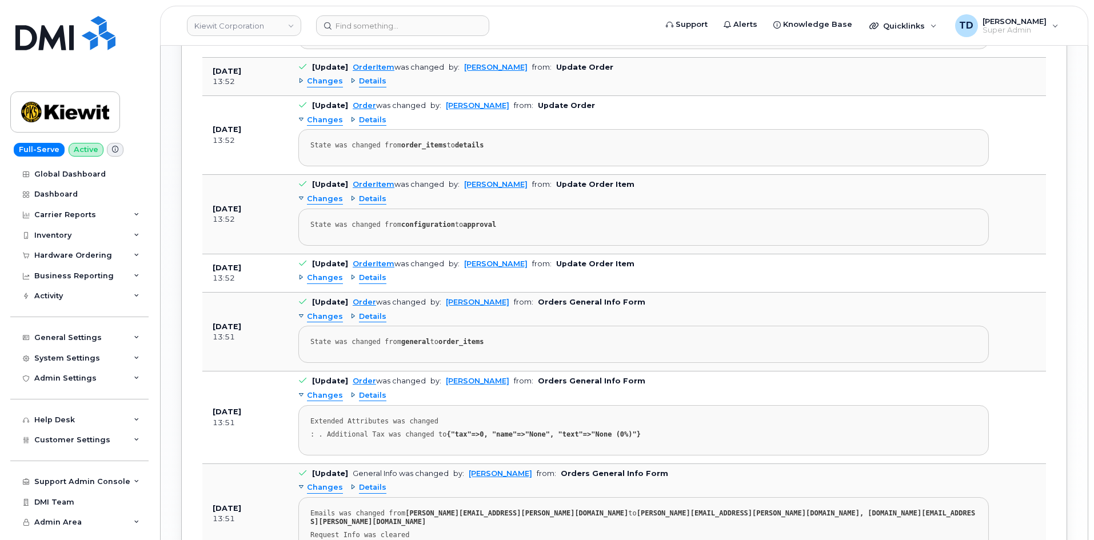
scroll to position [1328, 0]
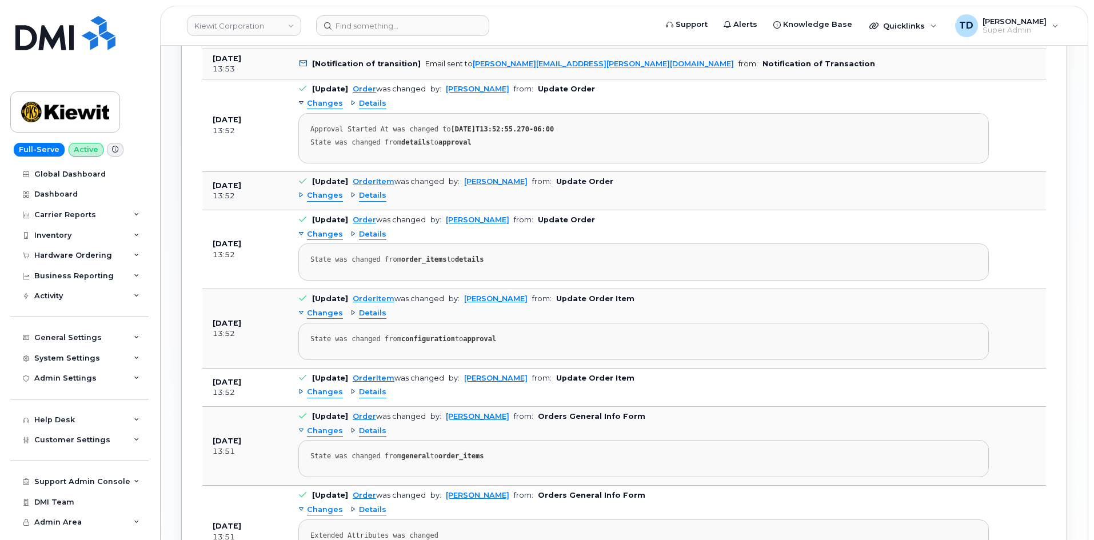
click at [324, 396] on span "Changes" at bounding box center [325, 392] width 36 height 11
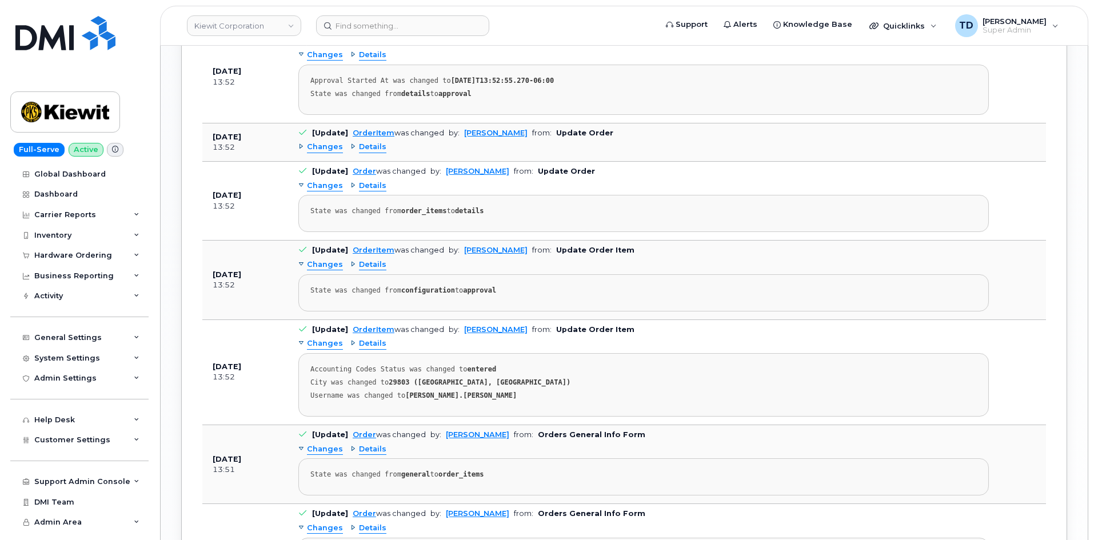
scroll to position [1443, 0]
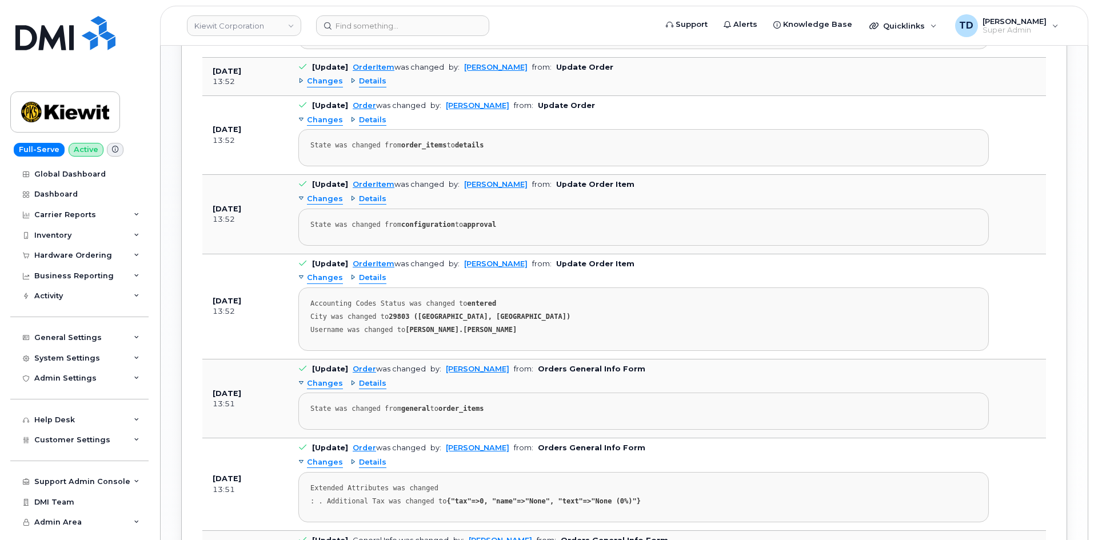
click at [321, 387] on span "Changes" at bounding box center [325, 384] width 36 height 11
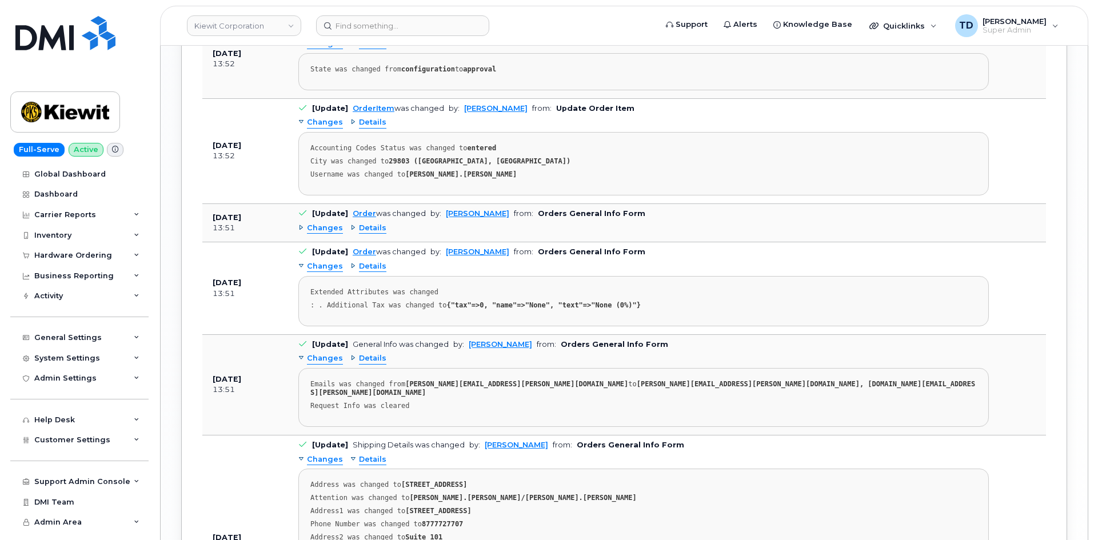
scroll to position [1614, 0]
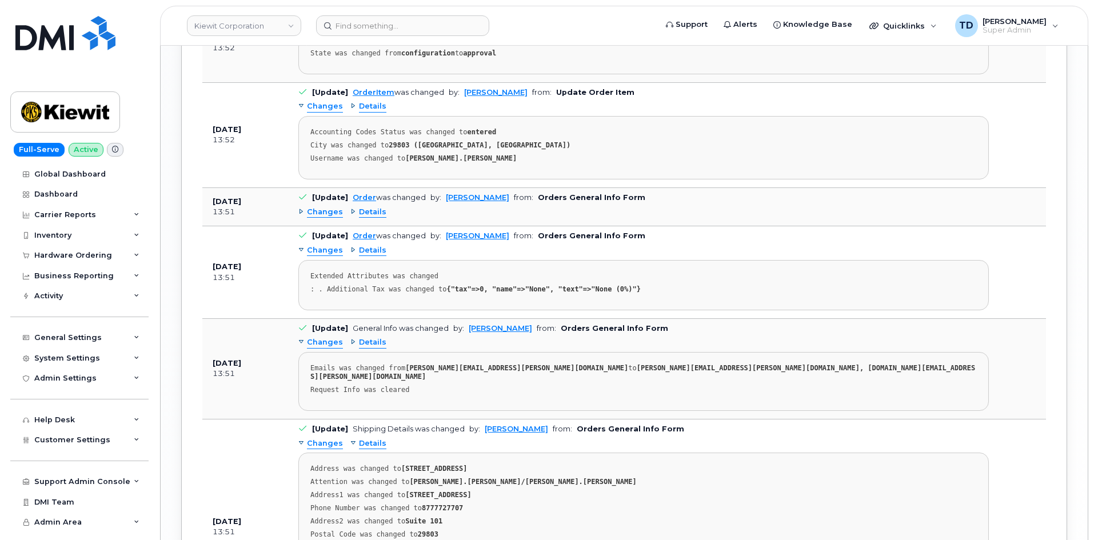
click at [322, 347] on span "Changes" at bounding box center [325, 342] width 36 height 11
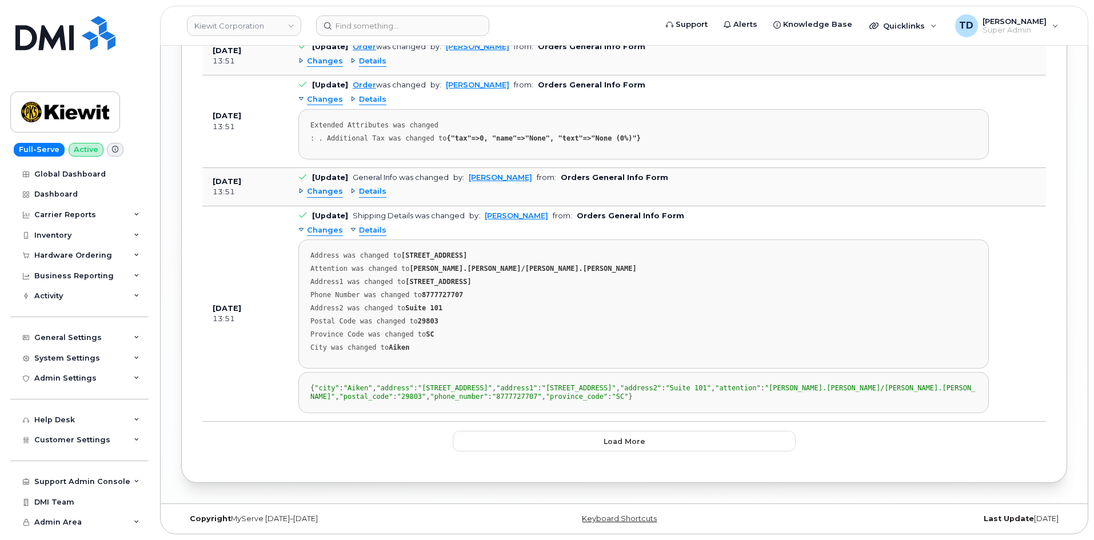
scroll to position [1777, 0]
drag, startPoint x: 634, startPoint y: 504, endPoint x: 631, endPoint y: 488, distance: 16.4
click at [634, 447] on span "Load more" at bounding box center [625, 441] width 42 height 11
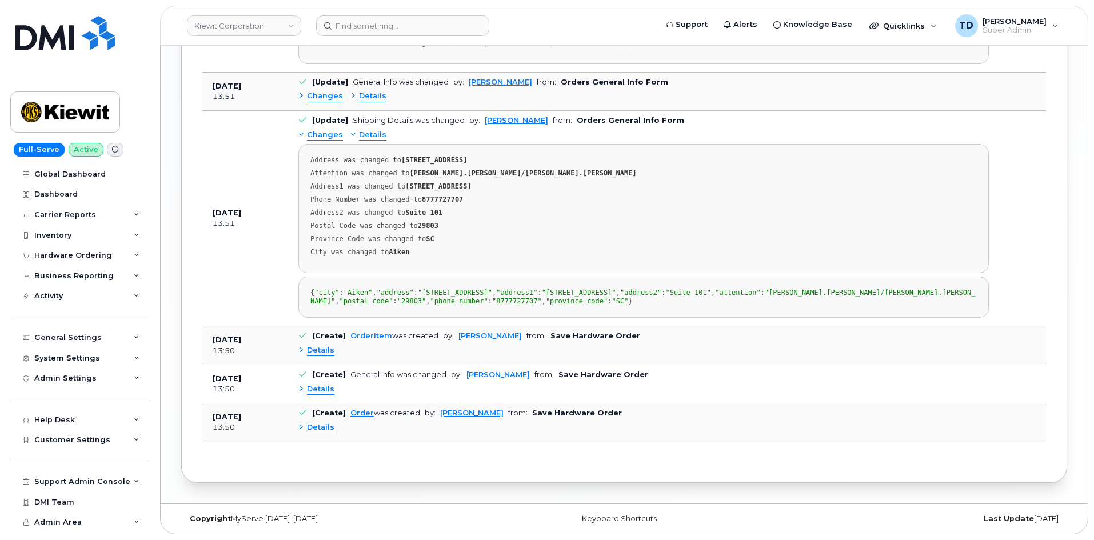
scroll to position [1929, 0]
click at [321, 432] on span "Details" at bounding box center [320, 428] width 27 height 11
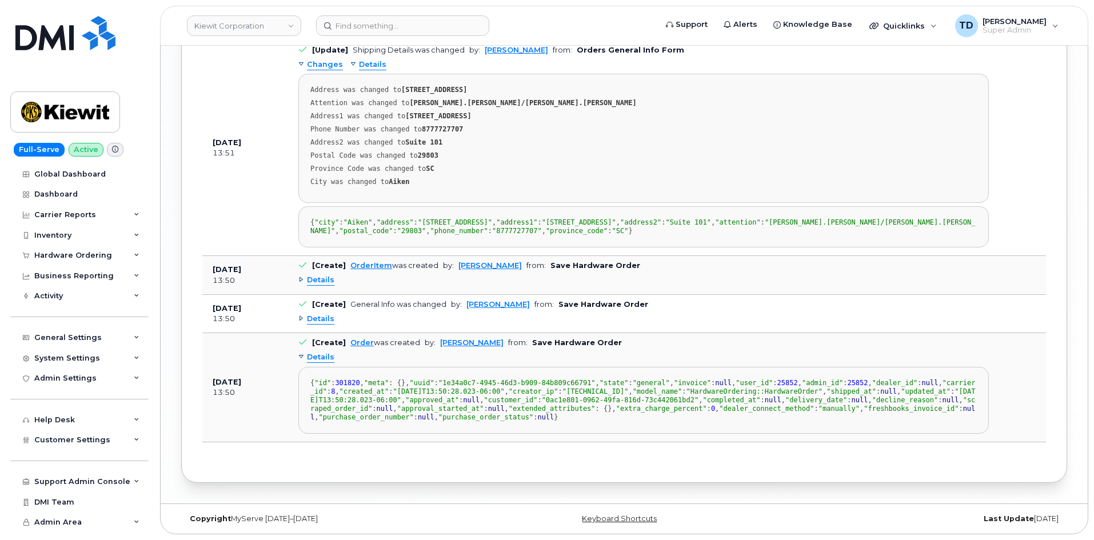
scroll to position [1987, 0]
click at [329, 325] on span "Details" at bounding box center [320, 319] width 27 height 11
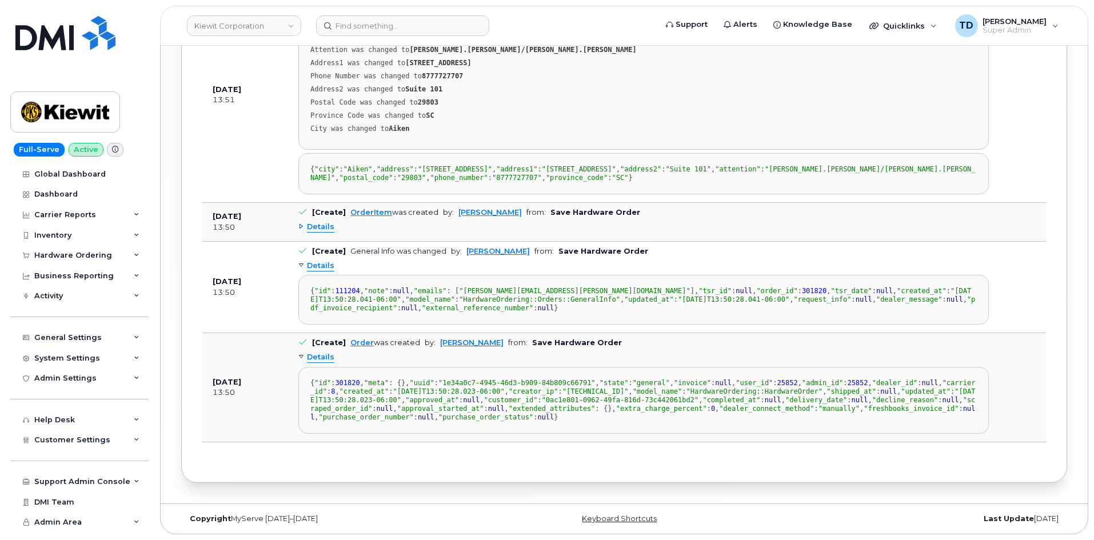
click at [325, 233] on span "Details" at bounding box center [320, 227] width 27 height 11
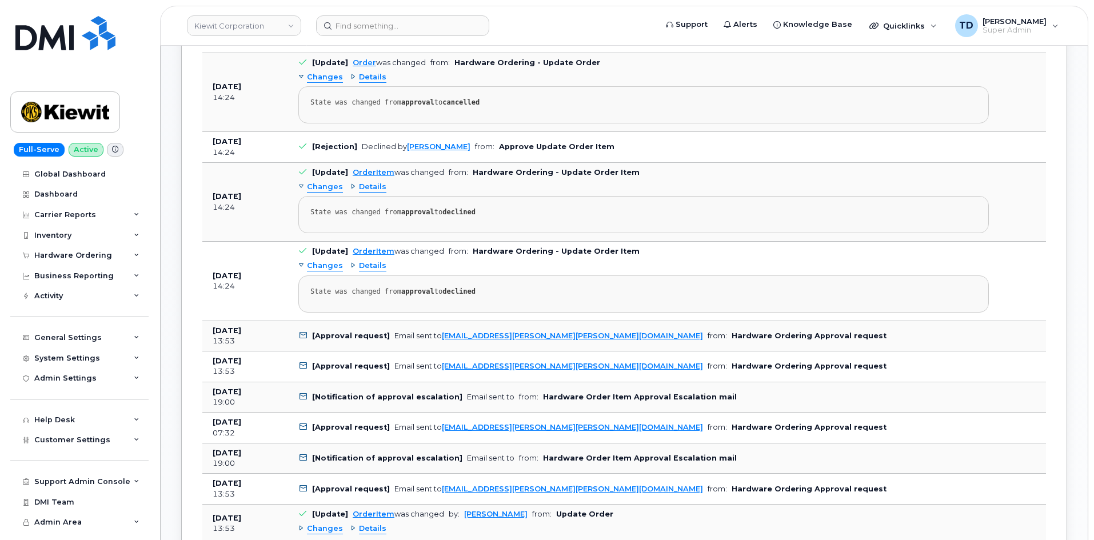
scroll to position [610, 0]
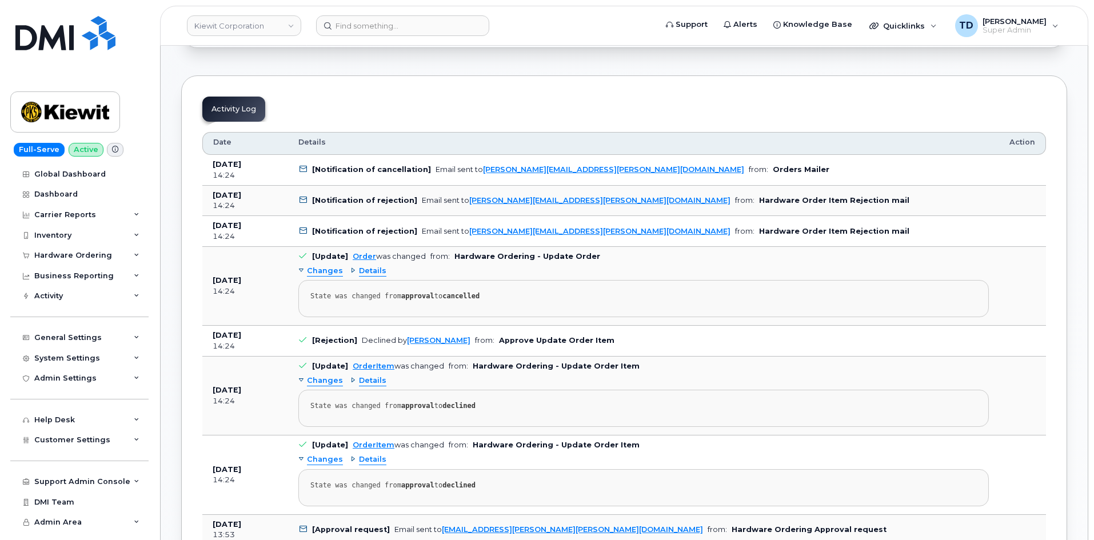
click at [321, 274] on span "Changes" at bounding box center [325, 271] width 36 height 11
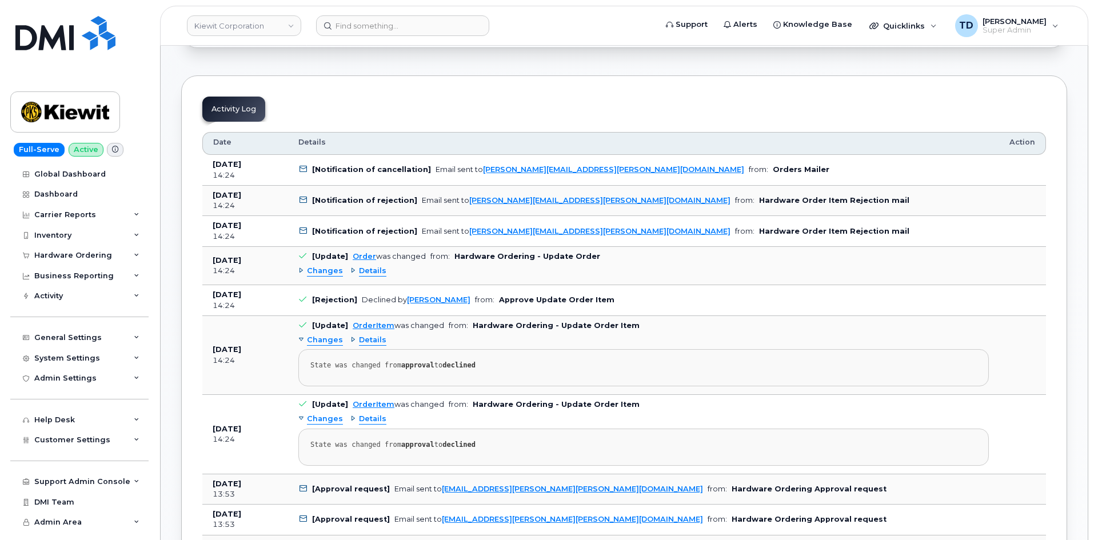
click at [321, 274] on span "Changes" at bounding box center [325, 271] width 36 height 11
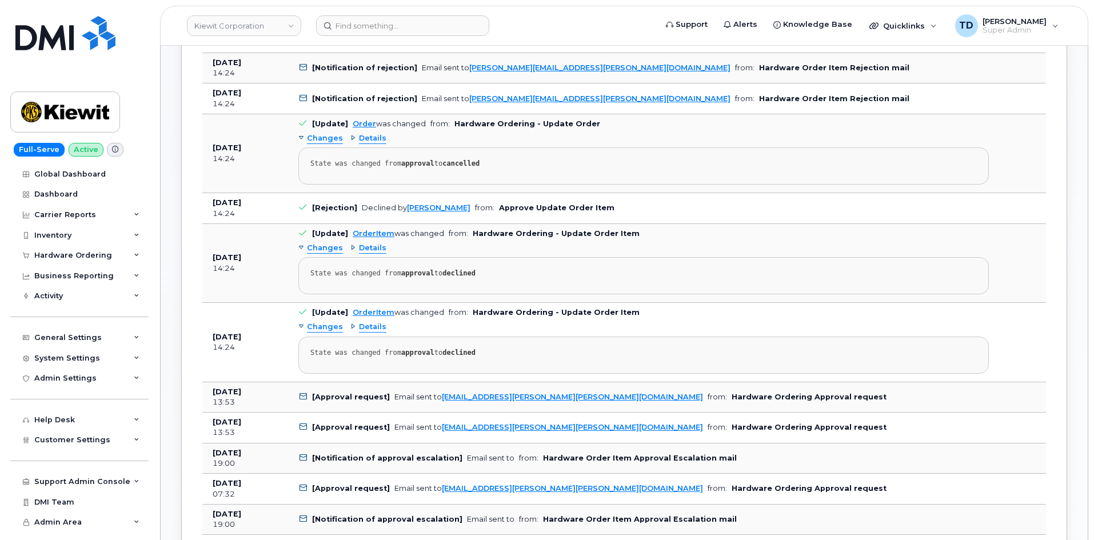
scroll to position [743, 0]
drag, startPoint x: 301, startPoint y: 206, endPoint x: 607, endPoint y: 208, distance: 306.5
click at [607, 208] on td "[Rejection] Declined by Alyx Delgado from: Approve Update Order Item" at bounding box center [643, 207] width 711 height 31
copy td "[Rejection] Declined by Alyx Delgado from: Approve Update Order Item"
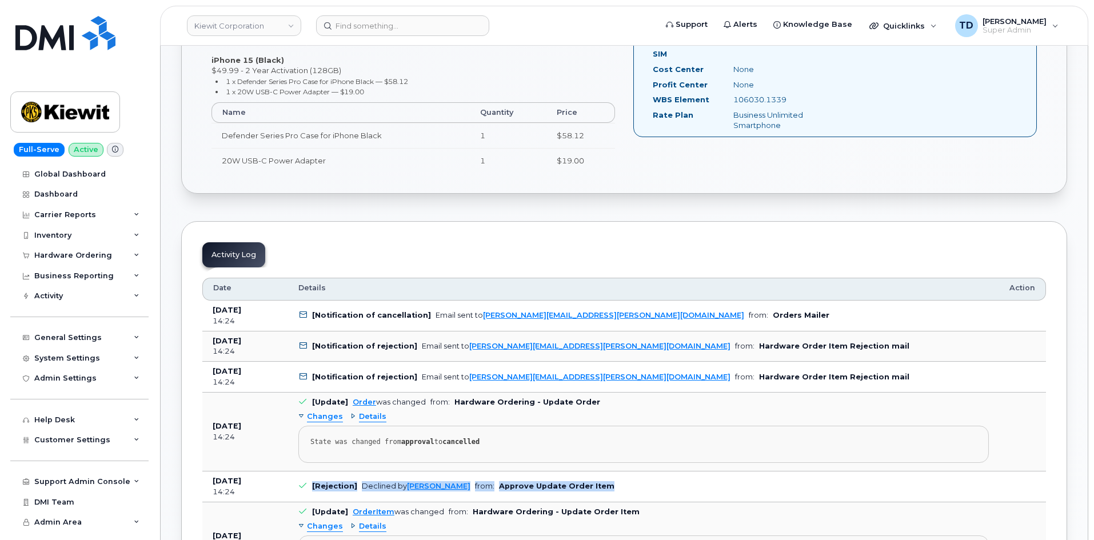
scroll to position [457, 0]
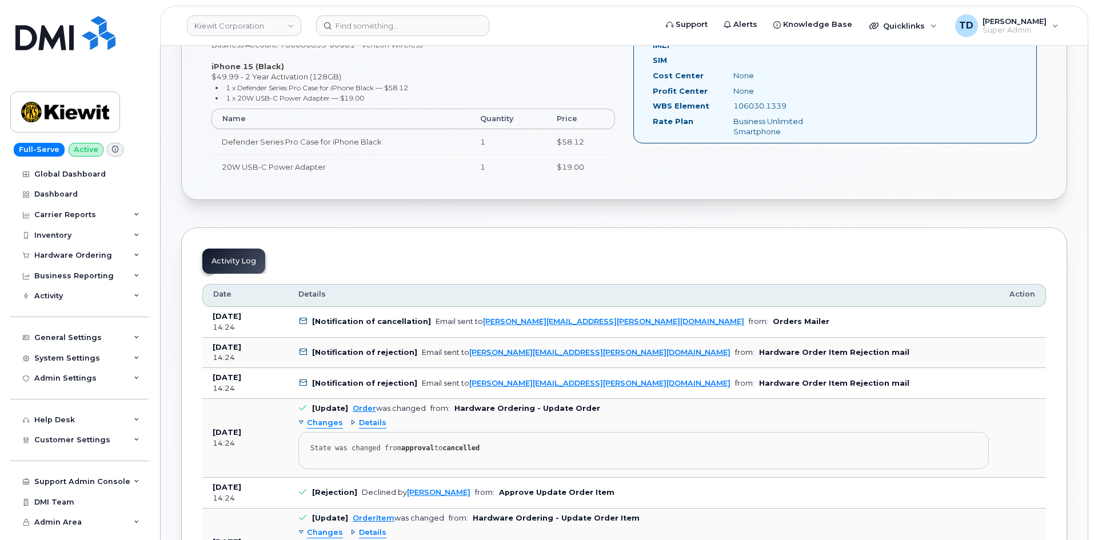
click at [447, 37] on header "Kiewit Corporation Support Alerts Knowledge Base Quicklinks Suspend / Cancel De…" at bounding box center [624, 26] width 929 height 40
click at [445, 33] on input at bounding box center [402, 25] width 173 height 21
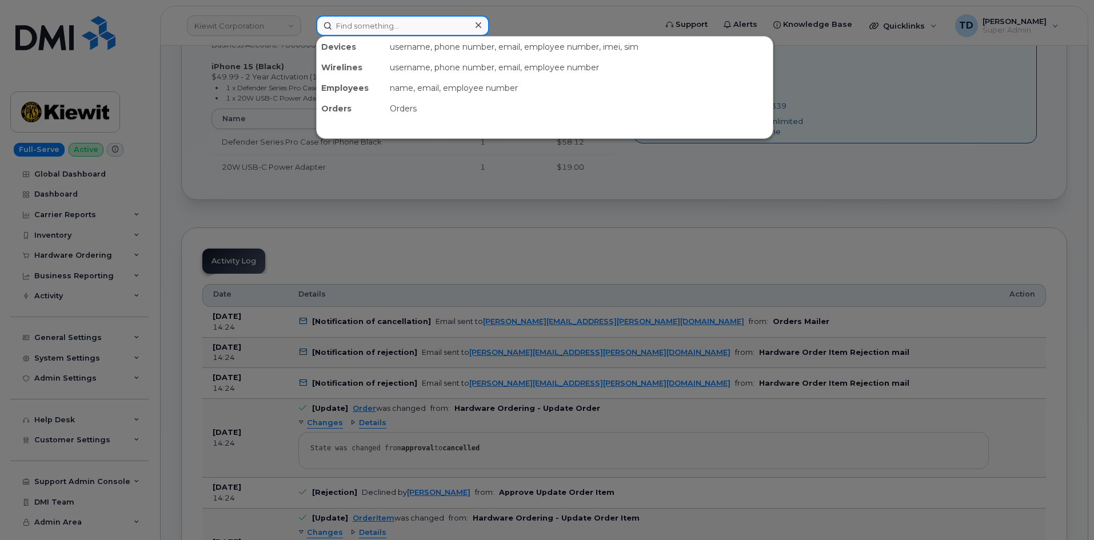
paste input "301981"
type input "301981"
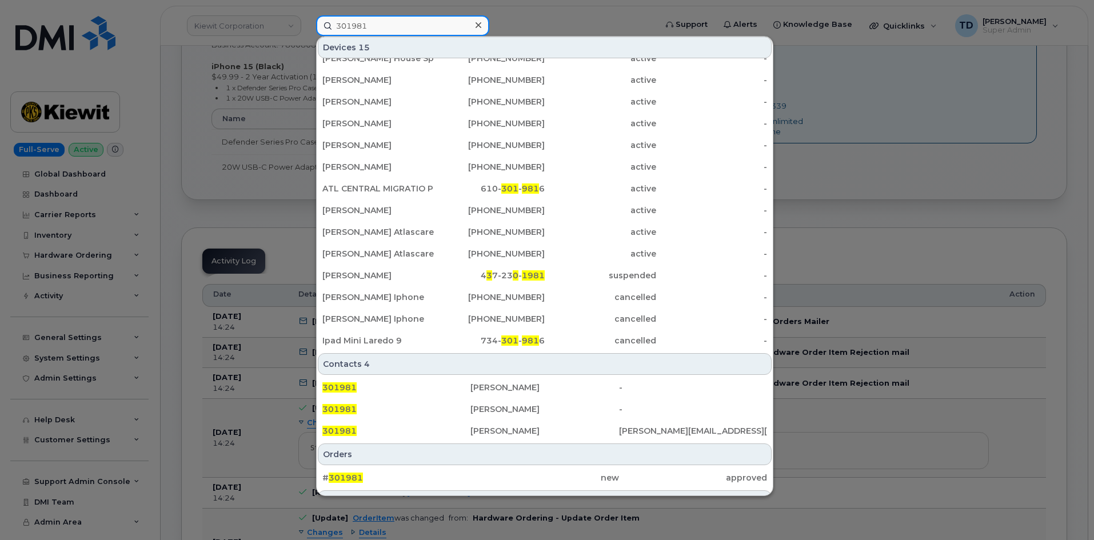
scroll to position [76, 0]
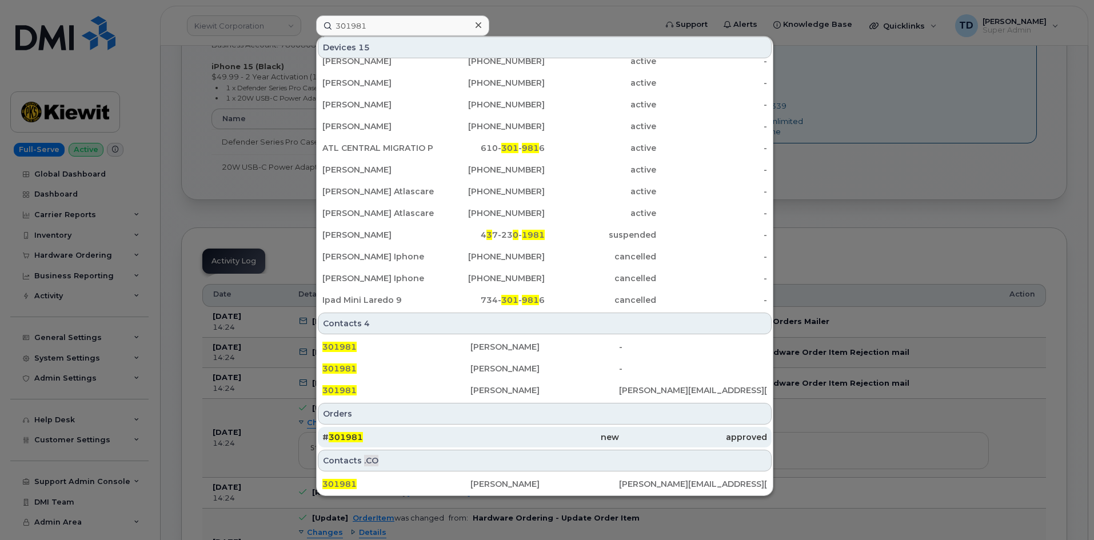
click at [493, 440] on div "new" at bounding box center [545, 437] width 148 height 11
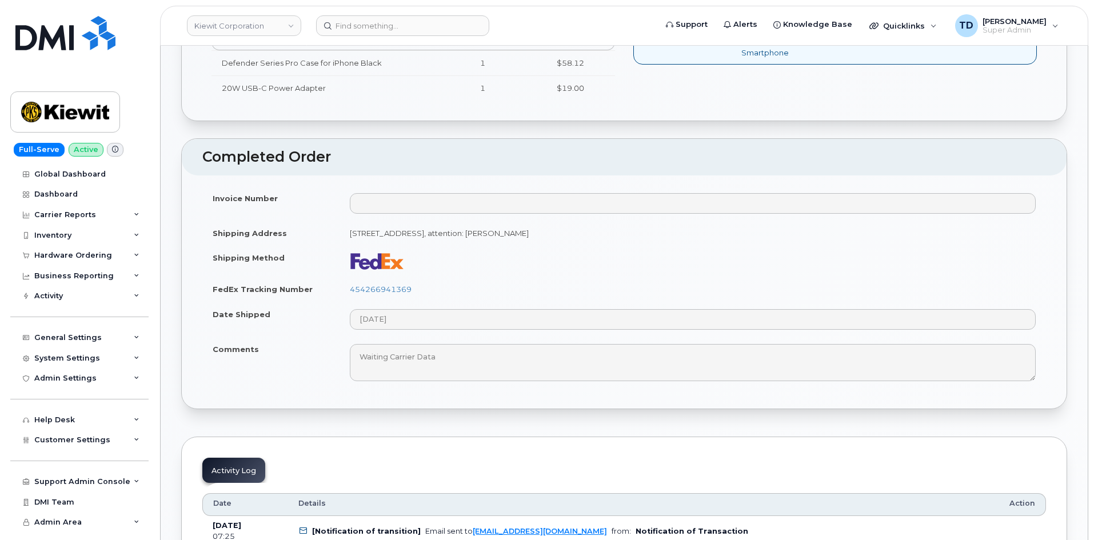
scroll to position [572, 0]
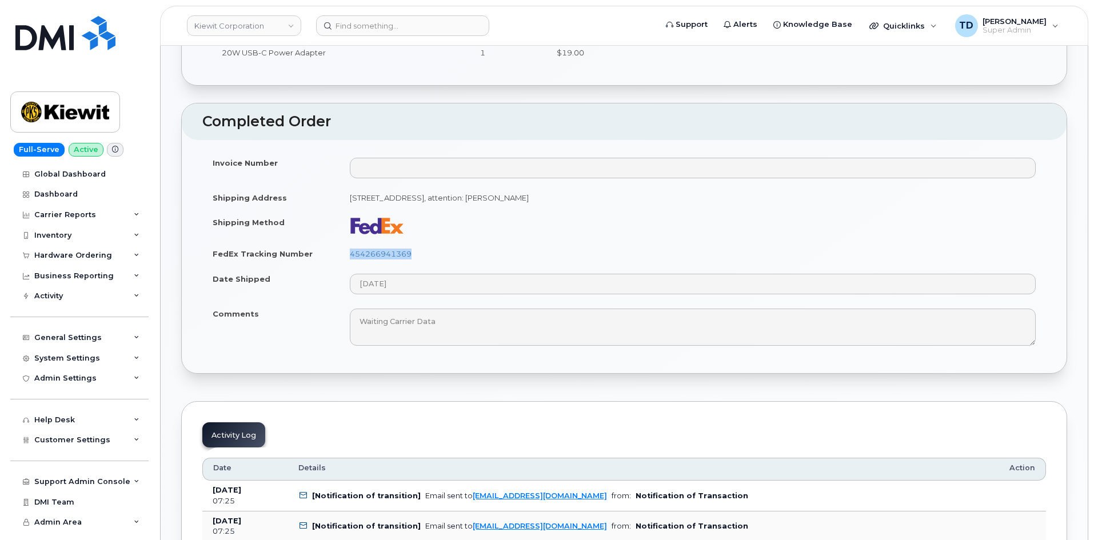
drag, startPoint x: 425, startPoint y: 252, endPoint x: 341, endPoint y: 256, distance: 84.7
click at [341, 256] on td "454266941369" at bounding box center [693, 253] width 707 height 25
copy link "454266941369"
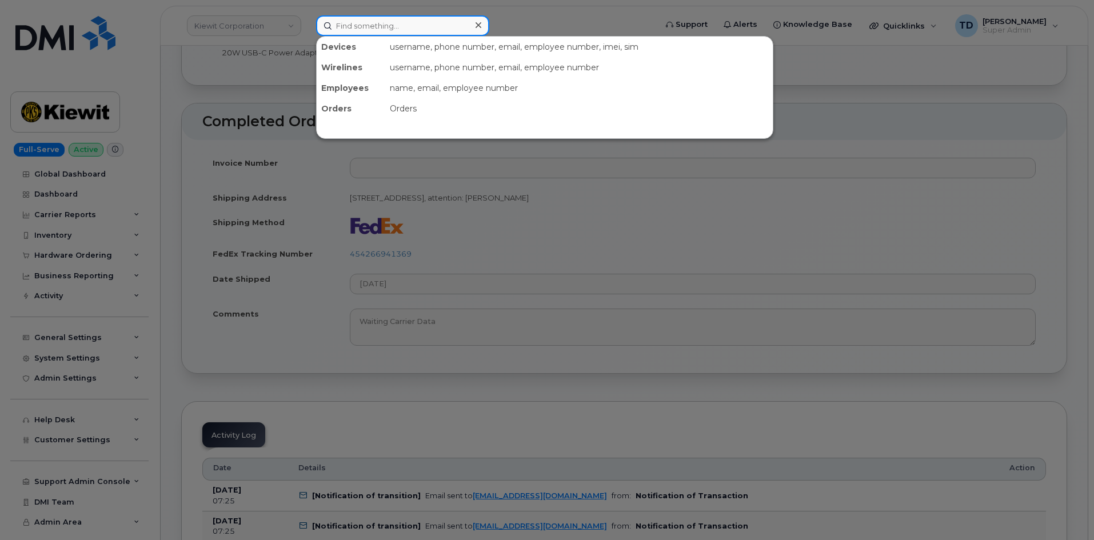
click at [441, 27] on input at bounding box center [402, 25] width 173 height 21
paste input "302300"
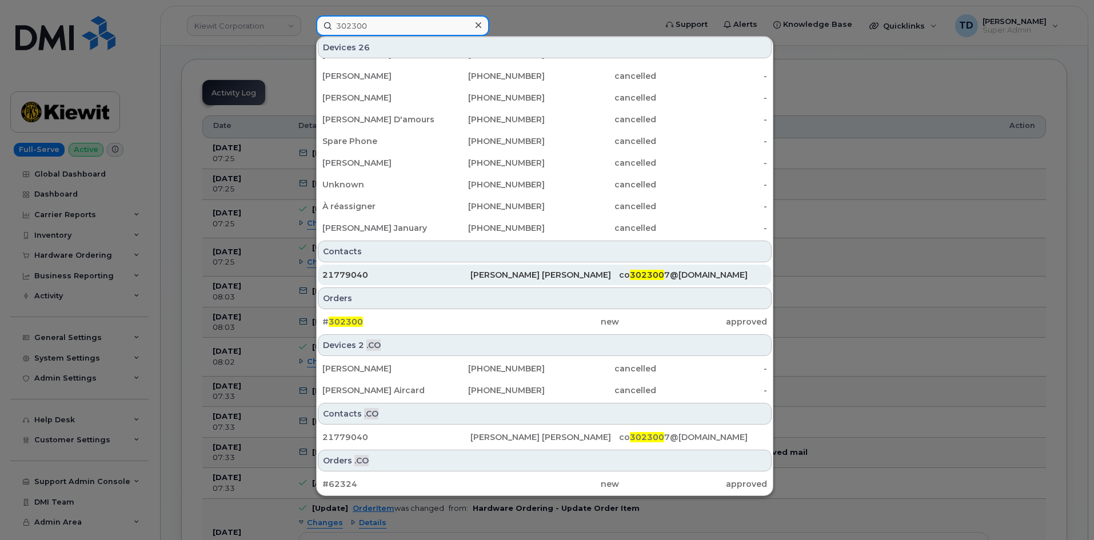
scroll to position [915, 0]
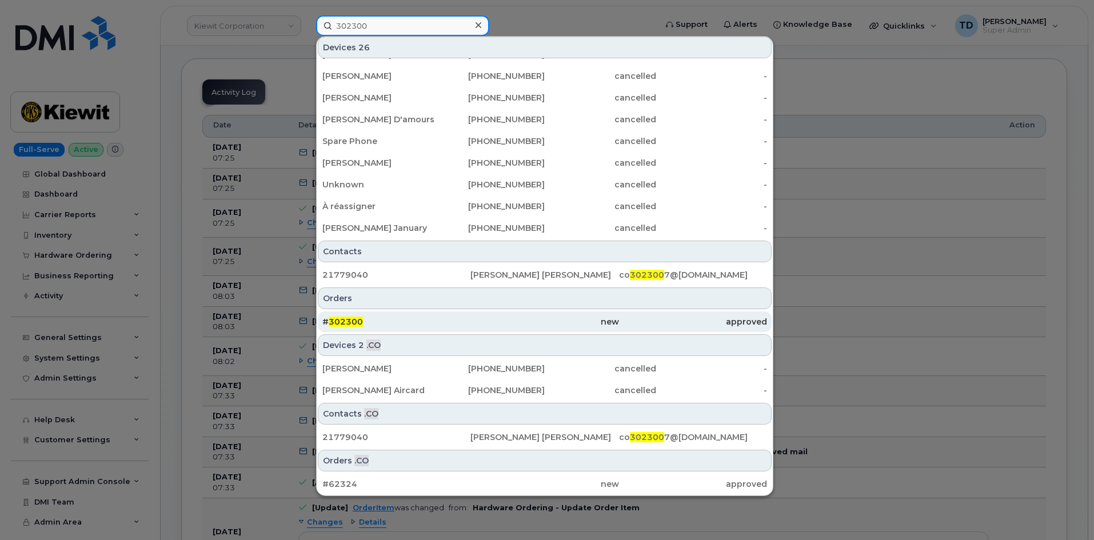
type input "302300"
click at [500, 319] on div "new" at bounding box center [545, 321] width 148 height 11
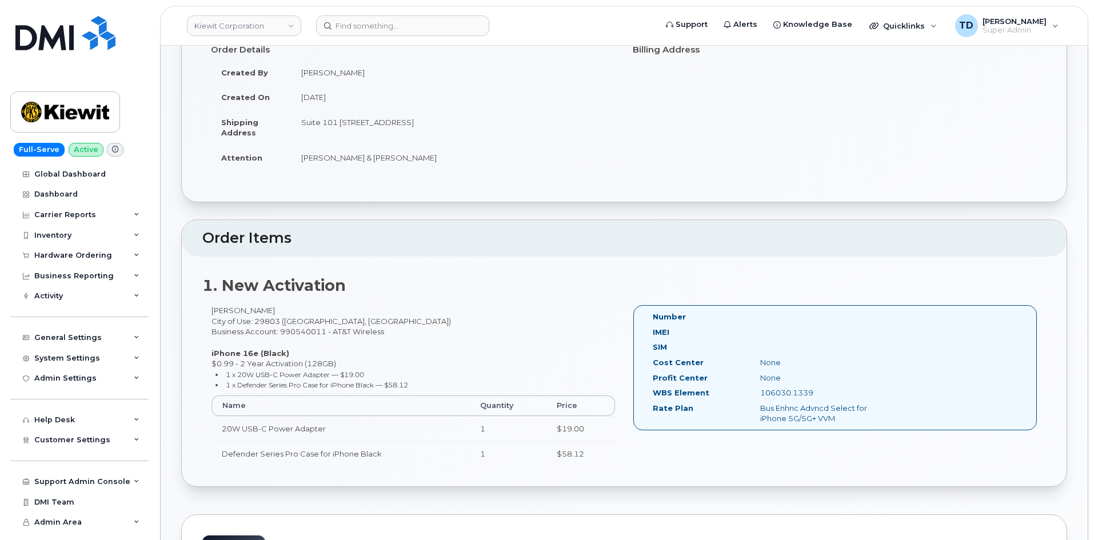
scroll to position [172, 0]
drag, startPoint x: 275, startPoint y: 306, endPoint x: 211, endPoint y: 308, distance: 64.1
click at [211, 308] on div "Marshal Cagle City of Use: 29803 (Aiken, SC) Business Account: 990540011 - AT&T…" at bounding box center [413, 389] width 422 height 171
copy div "Marshal Cagle"
click at [447, 306] on div "Marshal Cagle City of Use: 29803 (Aiken, SC) Business Account: 990540011 - AT&T…" at bounding box center [413, 389] width 422 height 171
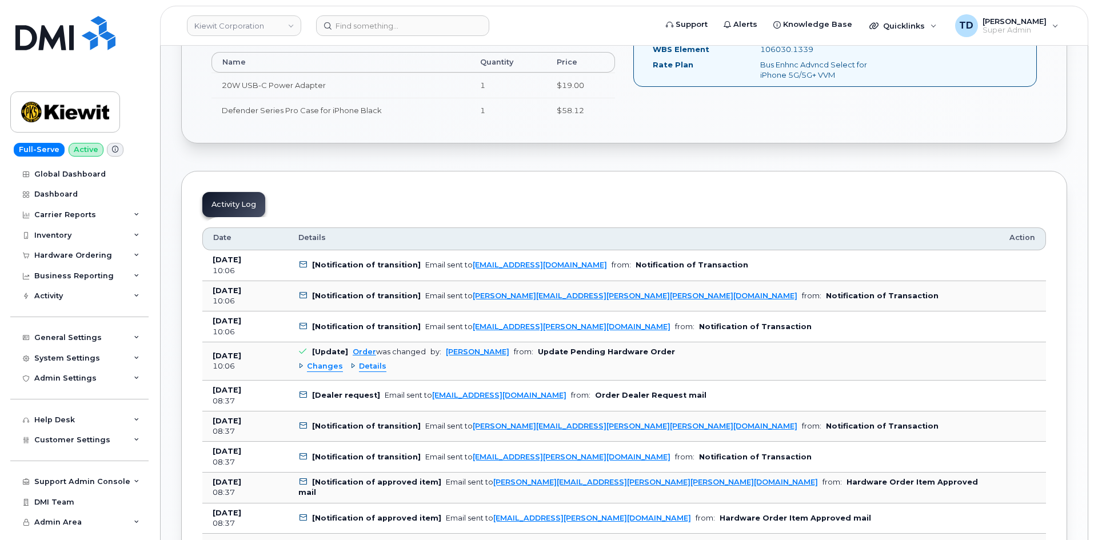
scroll to position [515, 0]
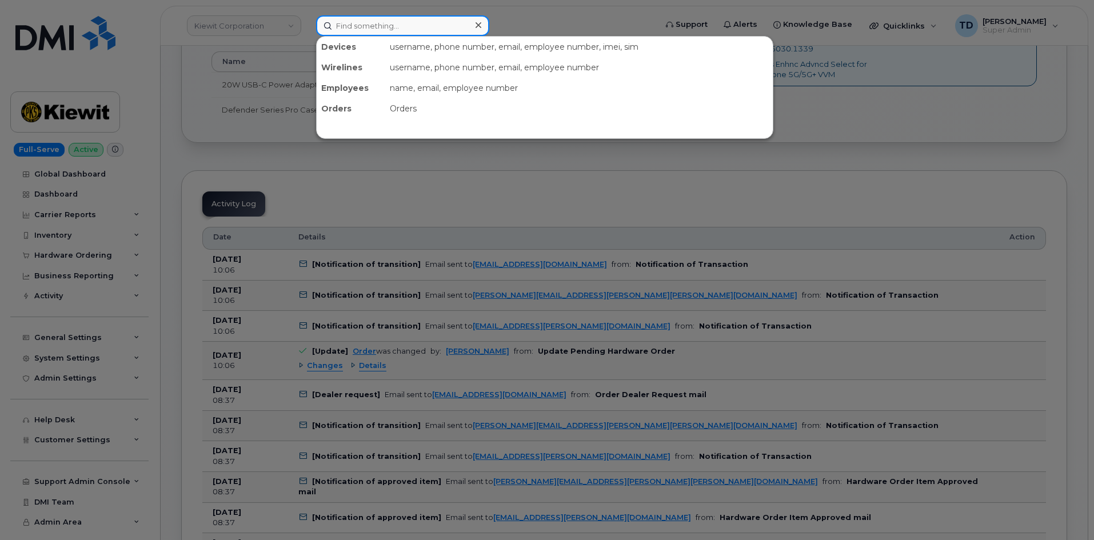
click at [410, 26] on input at bounding box center [402, 25] width 173 height 21
paste input "301921"
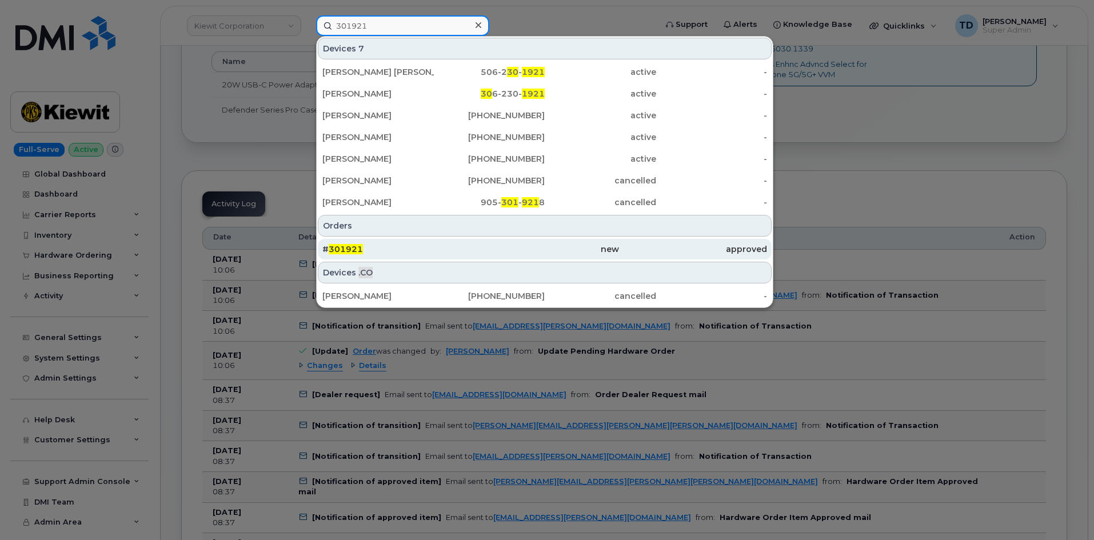
type input "301921"
click at [610, 254] on div "new" at bounding box center [545, 249] width 148 height 11
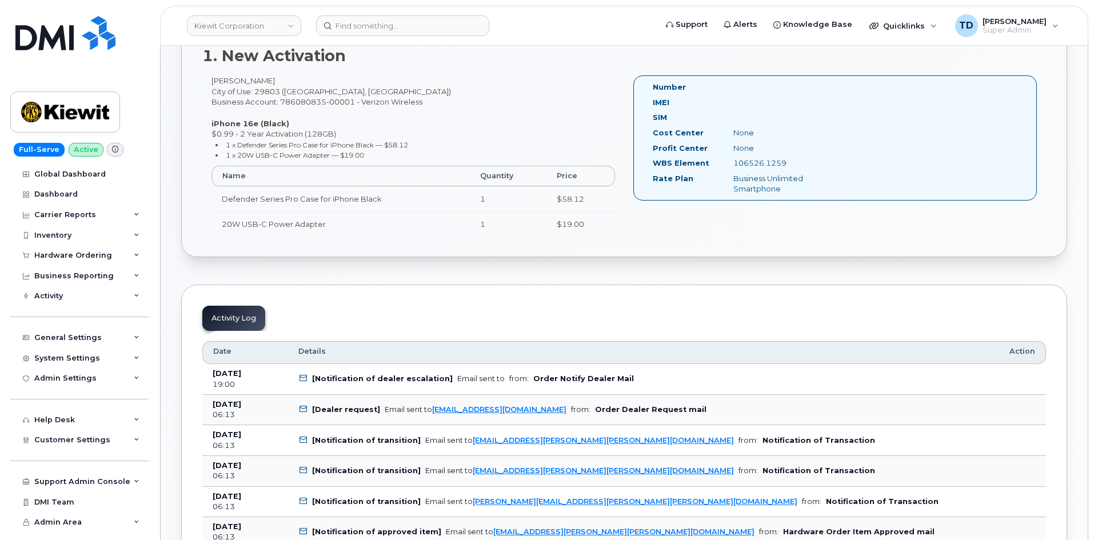
scroll to position [629, 0]
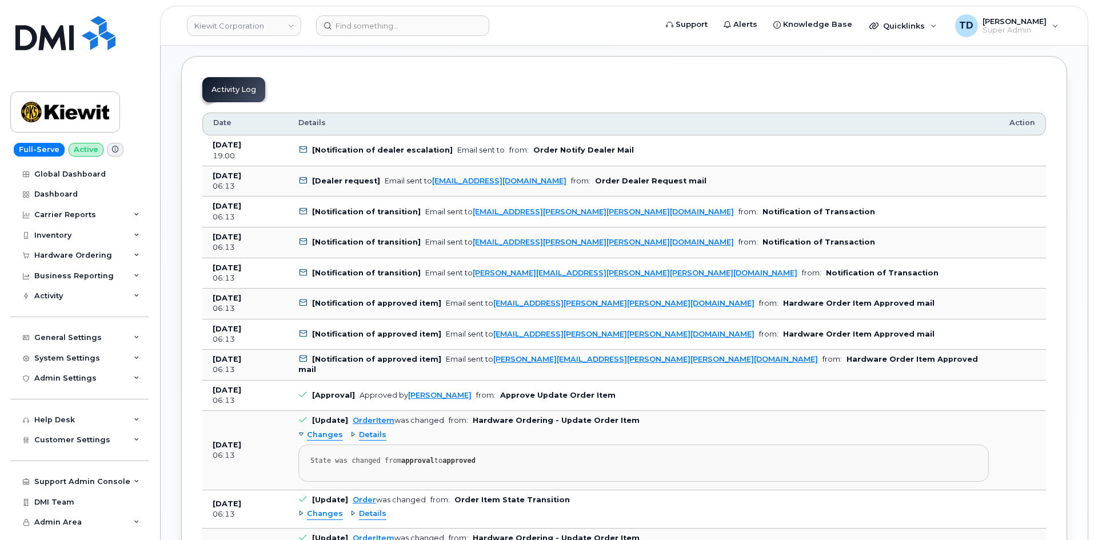
drag, startPoint x: 285, startPoint y: 391, endPoint x: 641, endPoint y: 392, distance: 356.2
click at [641, 392] on tr "[DATE] 06:13 [Approval] Approved by [PERSON_NAME] from: Approve Update Order It…" at bounding box center [624, 396] width 844 height 31
drag, startPoint x: 205, startPoint y: 392, endPoint x: 619, endPoint y: 396, distance: 414.0
click at [619, 396] on tr "[DATE] 06:13 [Approval] Approved by [PERSON_NAME] from: Approve Update Order It…" at bounding box center [624, 396] width 844 height 31
copy tr "[DATE] 06:13 [Approval] Approved by [PERSON_NAME] from: Approve Update Order It…"
